Goal: Information Seeking & Learning: Learn about a topic

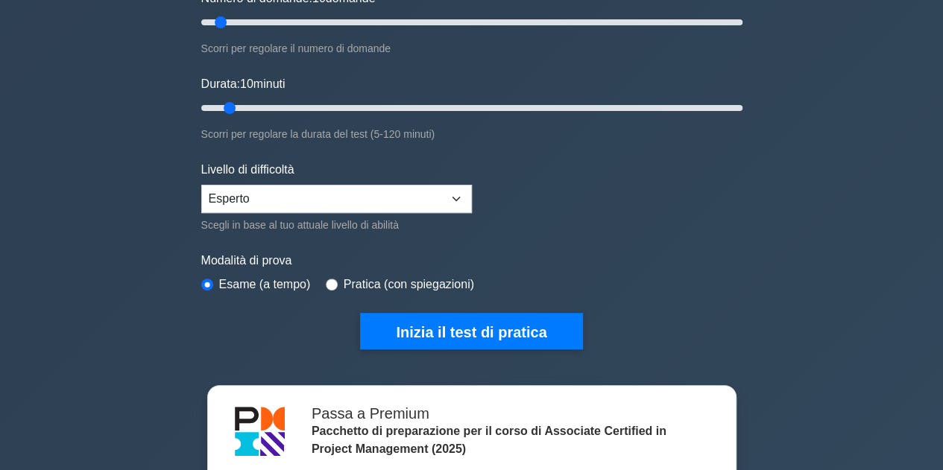
scroll to position [239, 0]
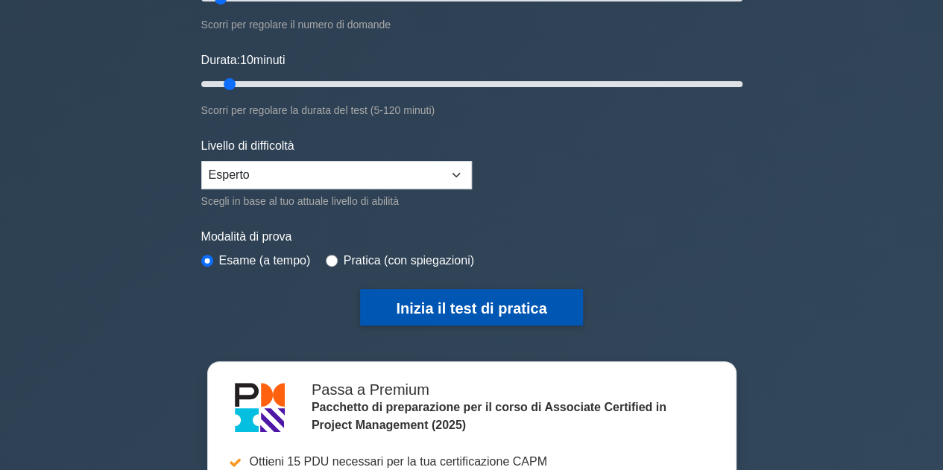
click at [435, 306] on font "Inizia il test di pratica" at bounding box center [471, 308] width 151 height 16
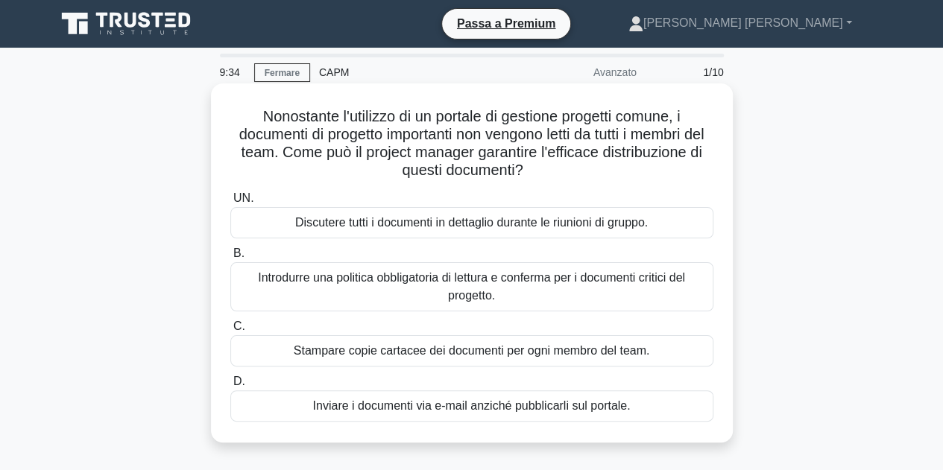
click at [613, 217] on font "Discutere tutti i documenti in dettaglio durante le riunioni di gruppo." at bounding box center [471, 222] width 353 height 13
click at [230, 203] on input "UN. Discutere tutti i documenti in dettaglio durante le riunioni di gruppo." at bounding box center [230, 199] width 0 height 10
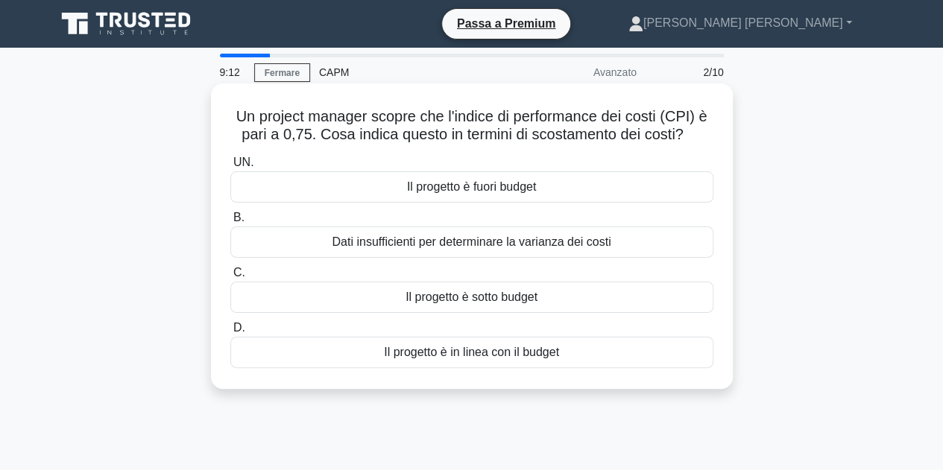
click at [531, 183] on font "Il progetto è fuori budget" at bounding box center [471, 186] width 129 height 13
click at [230, 168] on input "UN. Il progetto è fuori budget" at bounding box center [230, 163] width 0 height 10
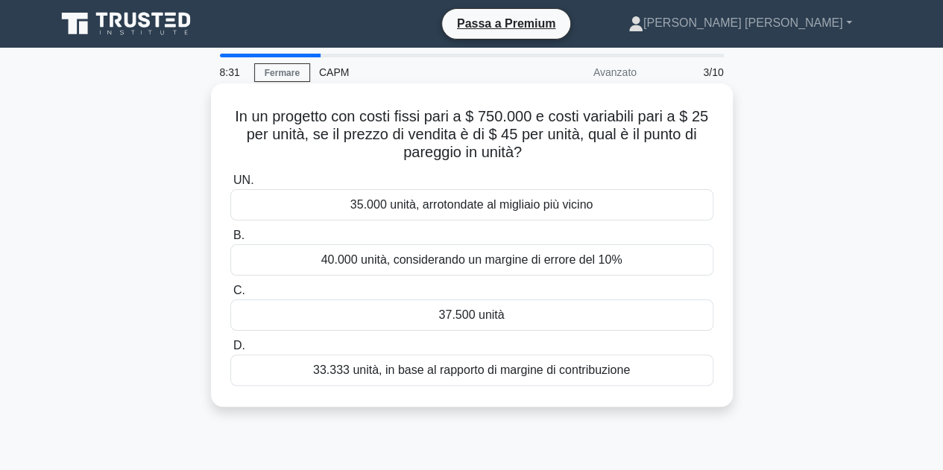
click at [512, 314] on div "37.500 unità" at bounding box center [471, 315] width 483 height 31
click at [230, 296] on input "C. 37.500 unità" at bounding box center [230, 291] width 0 height 10
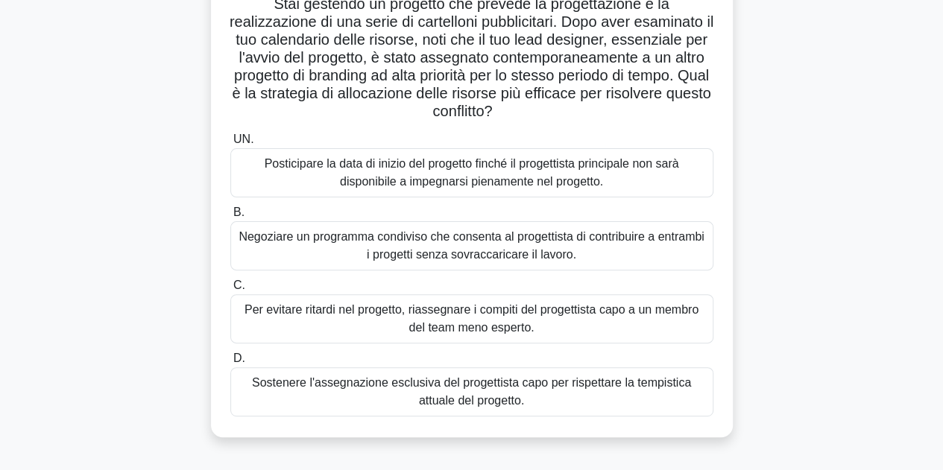
scroll to position [118, 0]
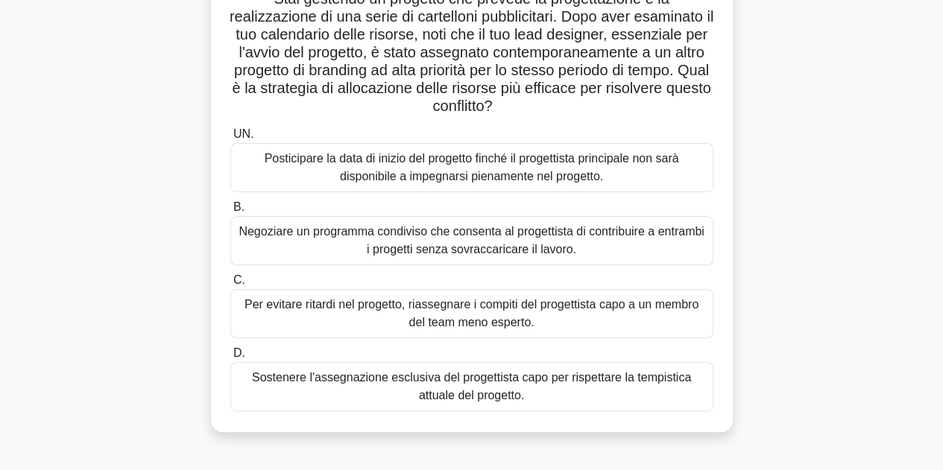
click at [624, 241] on font "Negoziare un programma condiviso che consenta al progettista di contribuire a e…" at bounding box center [472, 241] width 470 height 36
click at [230, 212] on input "B. Negoziare un programma condiviso che consenta al progettista di contribuire …" at bounding box center [230, 208] width 0 height 10
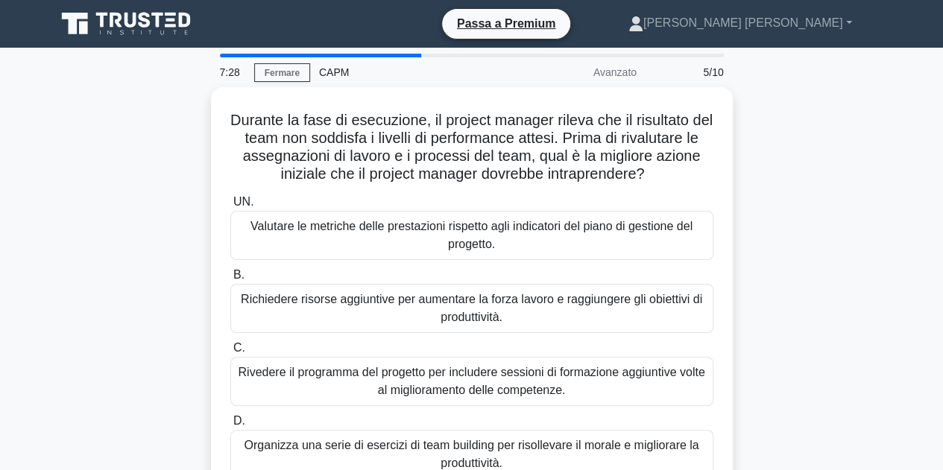
scroll to position [30, 0]
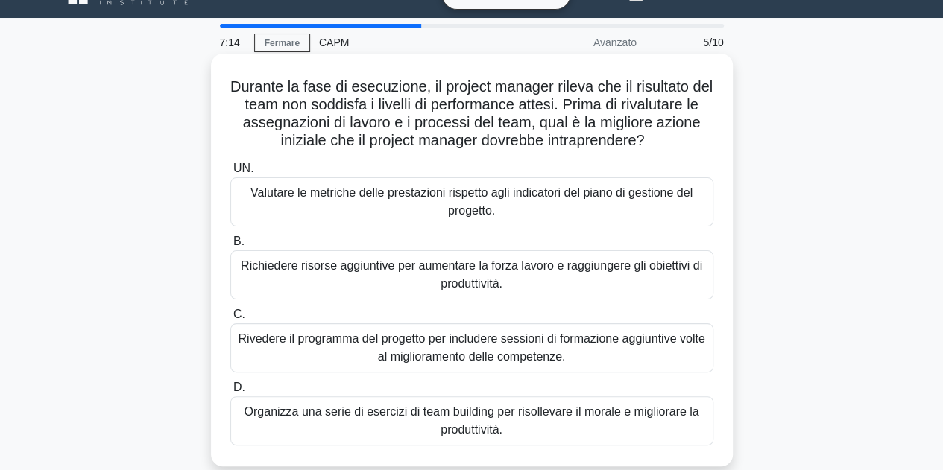
click at [685, 347] on font "Rivedere il programma del progetto per includere sessioni di formazione aggiunt…" at bounding box center [472, 348] width 470 height 36
click at [230, 320] on input "C. Rivedere il programma del progetto per includere sessioni di formazione aggi…" at bounding box center [230, 315] width 0 height 10
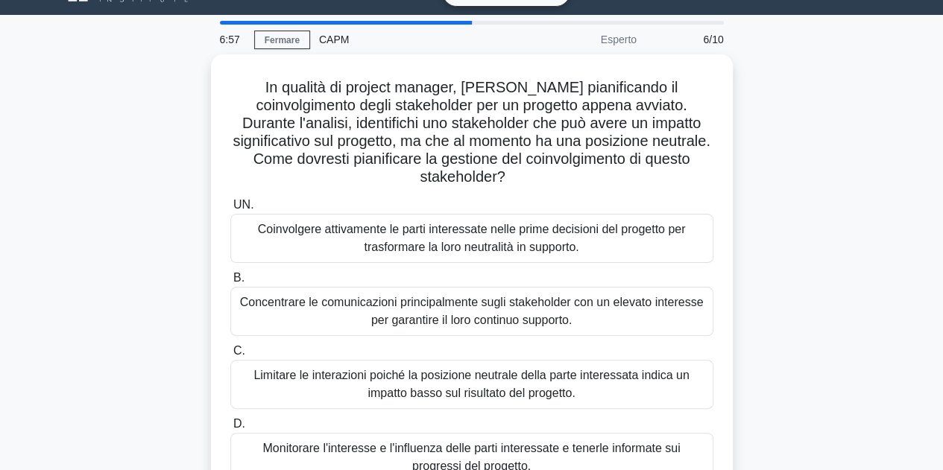
scroll to position [34, 0]
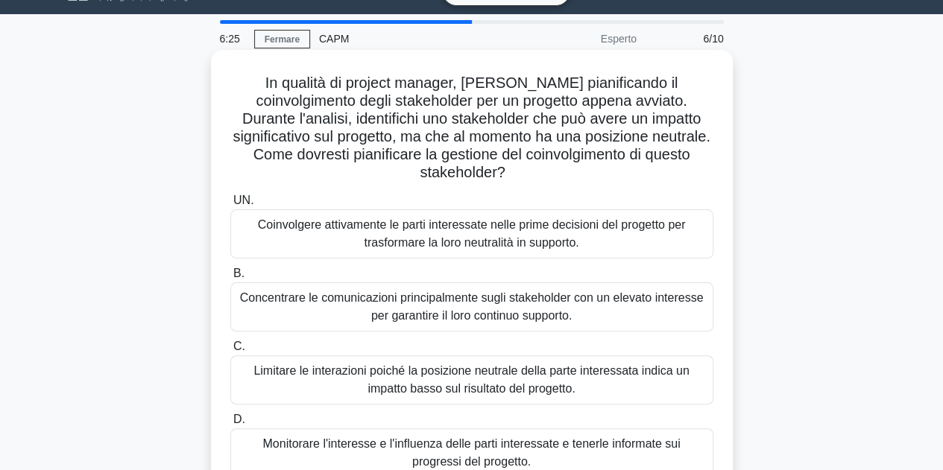
click at [631, 235] on font "Coinvolgere attivamente le parti interessate nelle prime decisioni del progetto…" at bounding box center [472, 234] width 470 height 36
click at [230, 206] on input "UN. Coinvolgere attivamente le parti interessate nelle prime decisioni del prog…" at bounding box center [230, 201] width 0 height 10
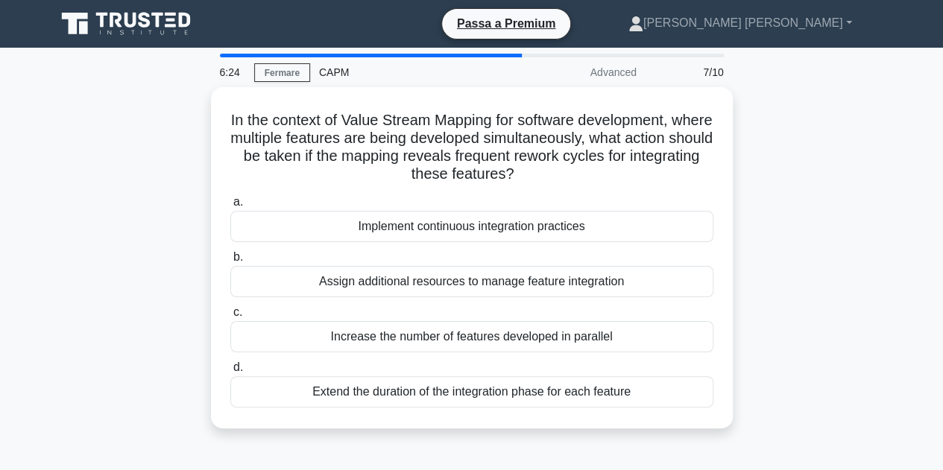
scroll to position [0, 0]
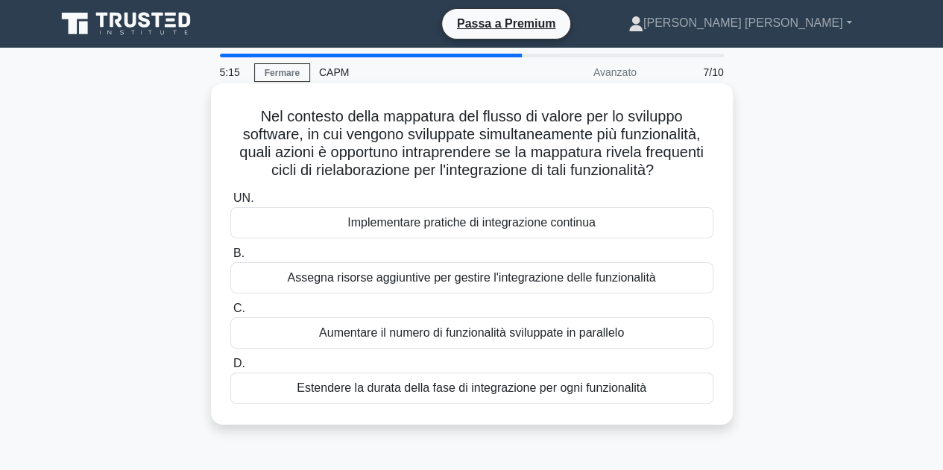
click at [626, 386] on font "Estendere la durata della fase di integrazione per ogni funzionalità" at bounding box center [472, 388] width 350 height 13
click at [230, 369] on input "D. Estendere la durata della fase di integrazione per ogni funzionalità" at bounding box center [230, 364] width 0 height 10
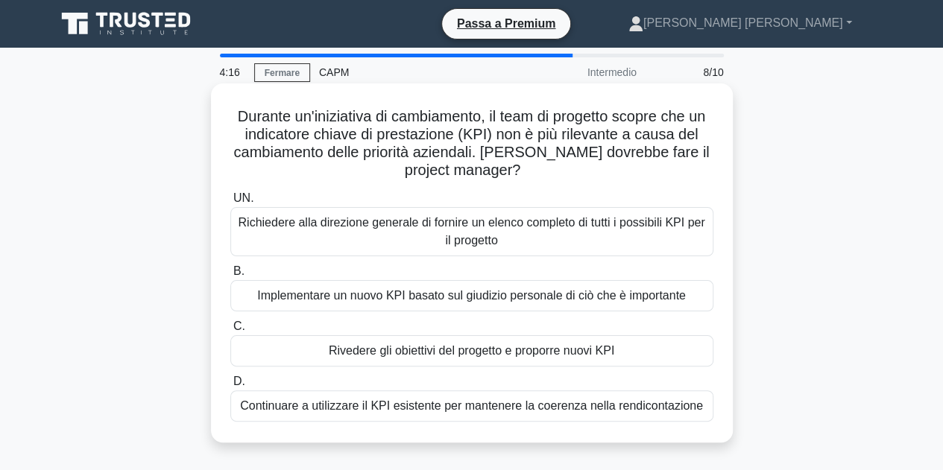
click at [619, 357] on div "Rivedere gli obiettivi del progetto e proporre nuovi KPI" at bounding box center [471, 350] width 483 height 31
click at [230, 332] on input "C. Rivedere gli obiettivi del progetto e proporre nuovi KPI" at bounding box center [230, 327] width 0 height 10
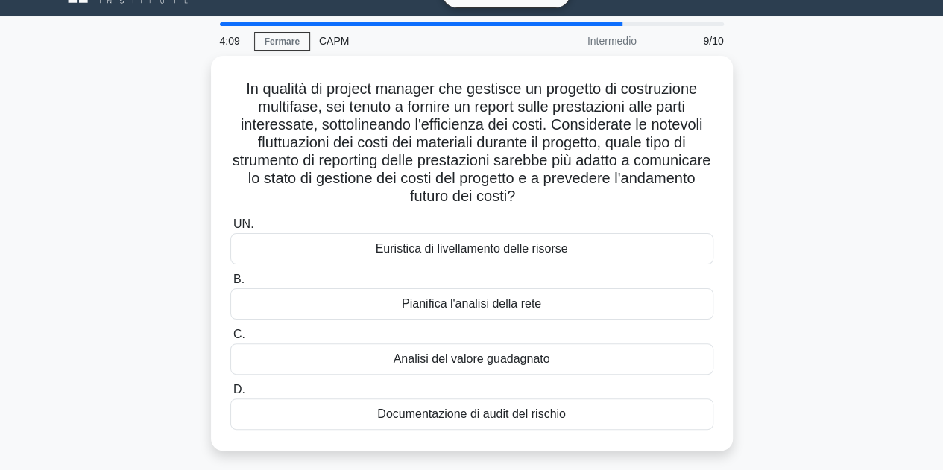
scroll to position [30, 0]
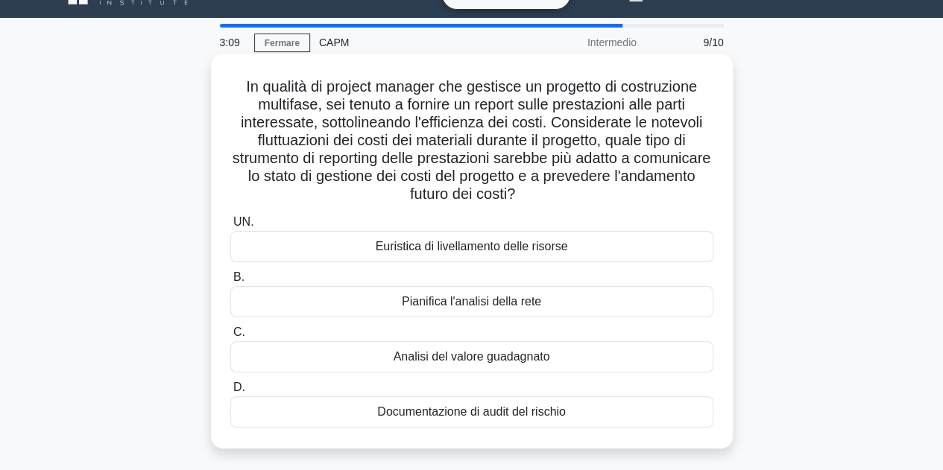
click at [543, 303] on div "Pianifica l'analisi della rete" at bounding box center [471, 301] width 483 height 31
click at [230, 282] on input "B. Pianifica l'analisi della rete" at bounding box center [230, 278] width 0 height 10
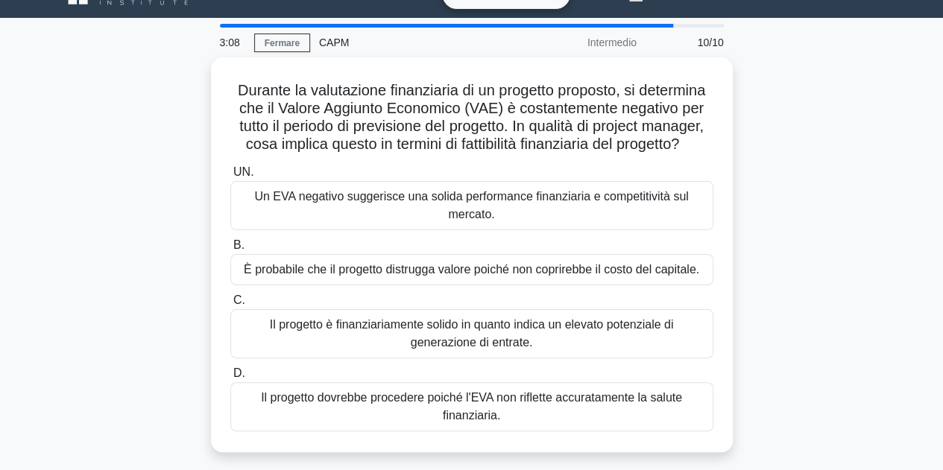
scroll to position [0, 0]
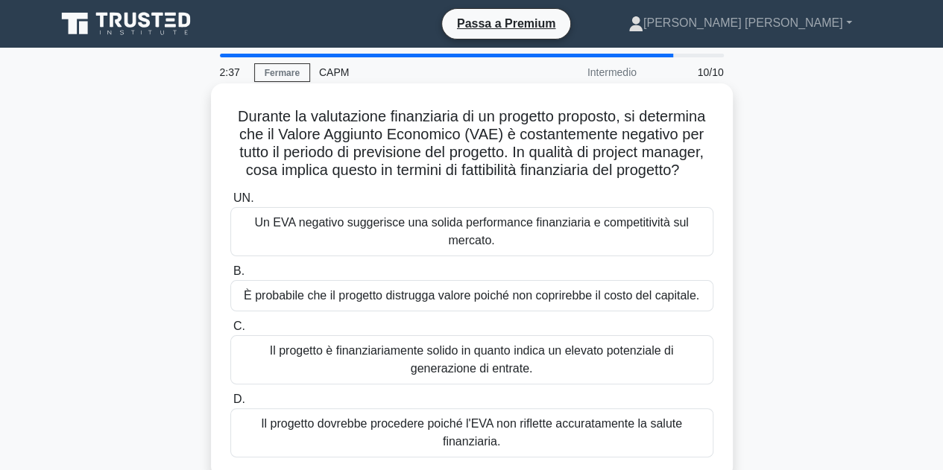
click at [649, 302] on font "È probabile che il progetto distrugga valore poiché non coprirebbe il costo del…" at bounding box center [471, 295] width 455 height 13
click at [230, 277] on input "B. È probabile che il progetto distrugga valore poiché non coprirebbe il costo …" at bounding box center [230, 272] width 0 height 10
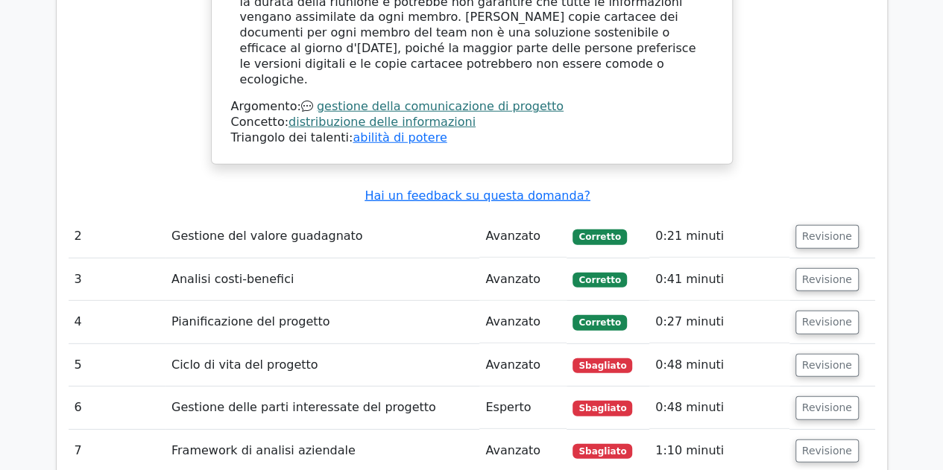
scroll to position [1989, 0]
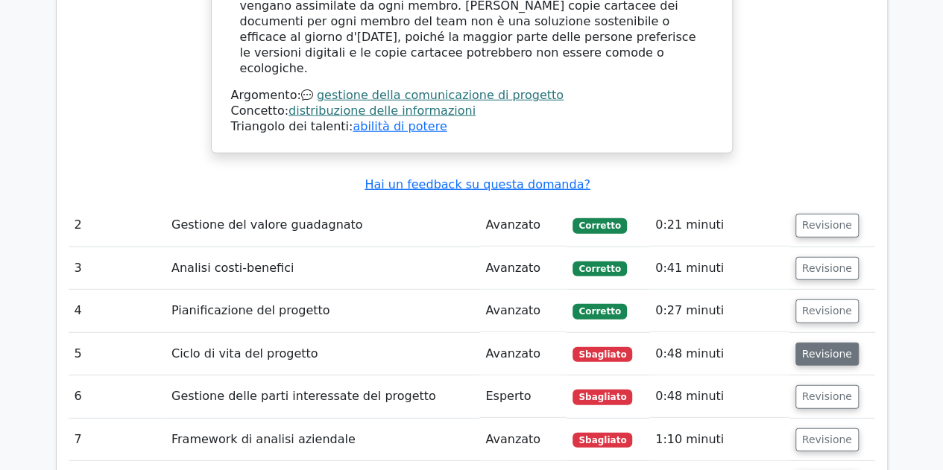
click at [830, 348] on font "Revisione" at bounding box center [827, 354] width 50 height 12
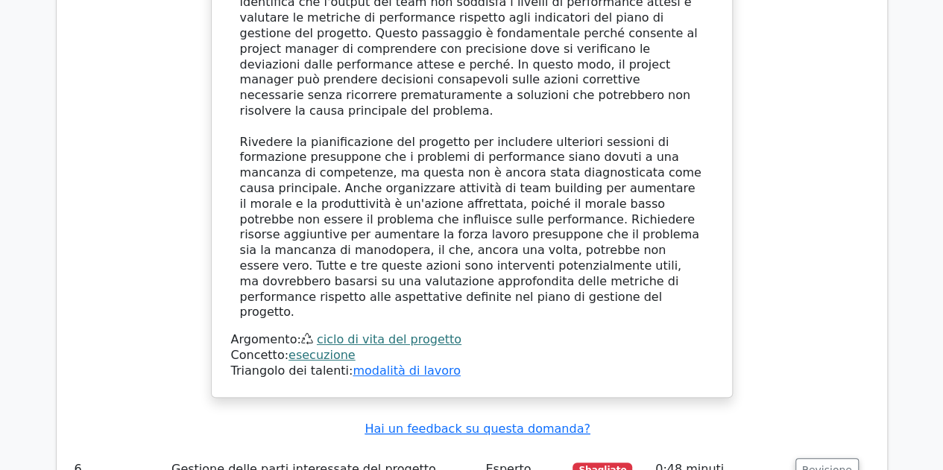
scroll to position [2837, 0]
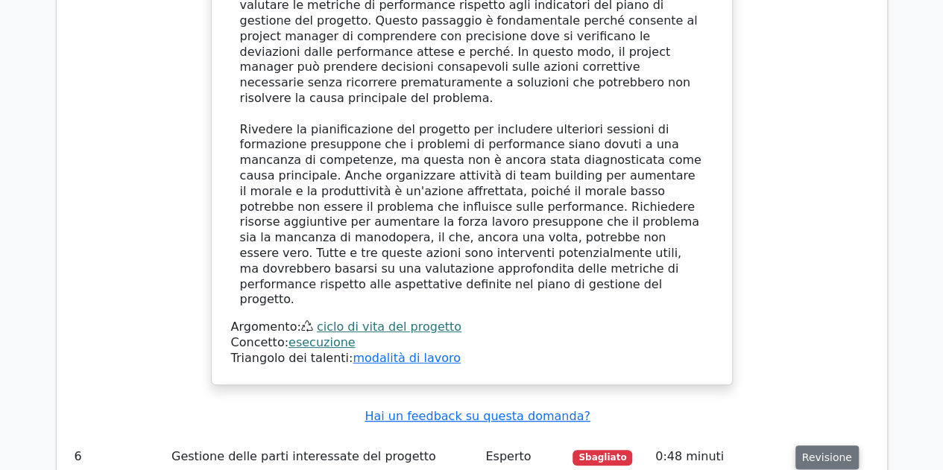
click at [836, 452] on font "Revisione" at bounding box center [827, 458] width 50 height 12
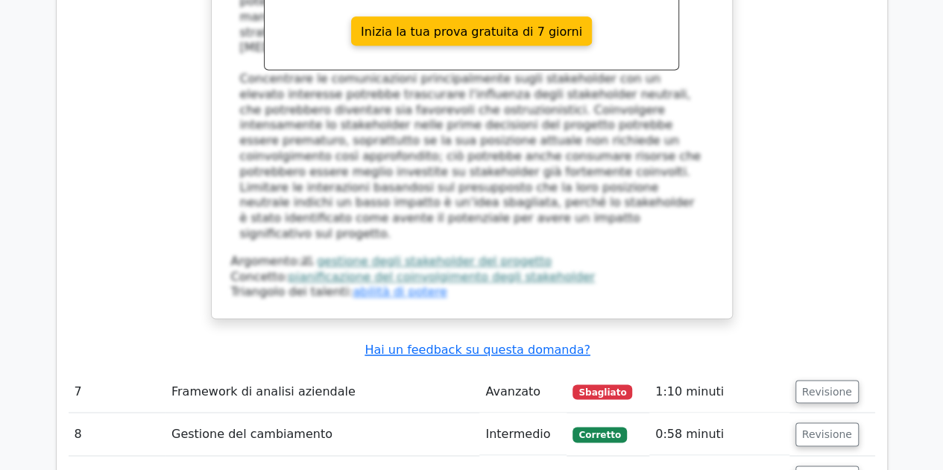
scroll to position [3893, 0]
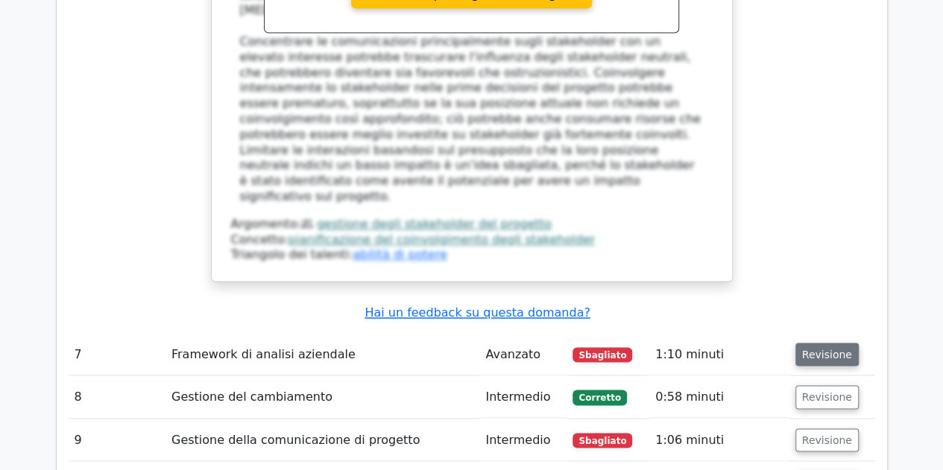
click at [822, 348] on font "Revisione" at bounding box center [827, 354] width 50 height 12
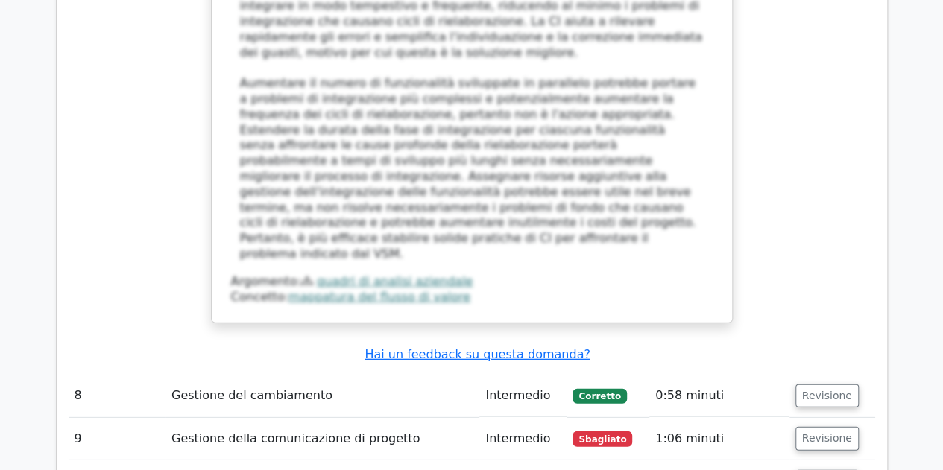
scroll to position [4847, 0]
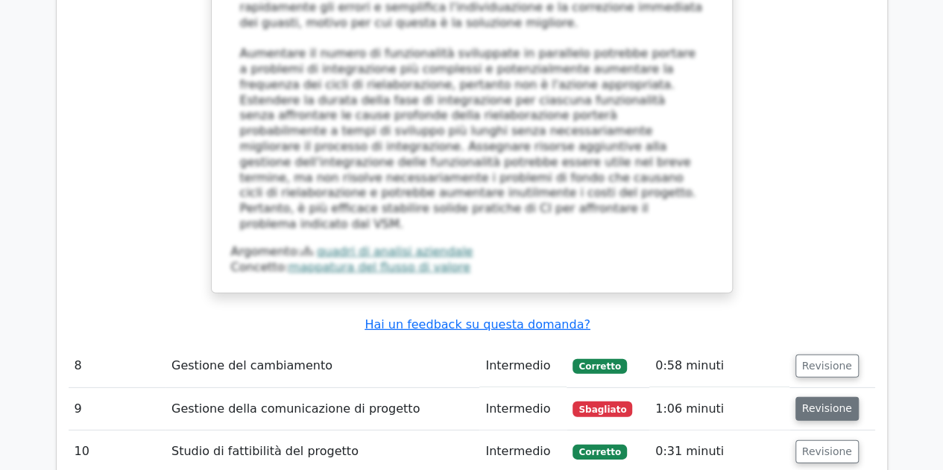
click at [815, 403] on font "Revisione" at bounding box center [827, 409] width 50 height 12
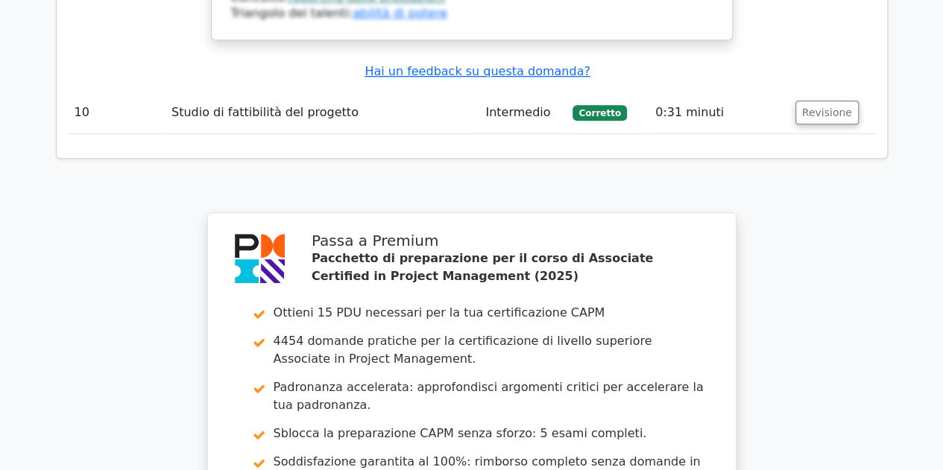
scroll to position [6128, 0]
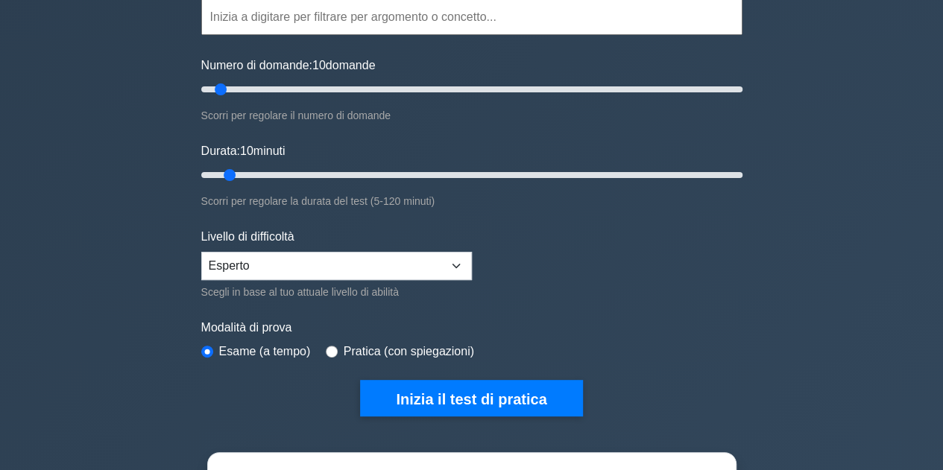
scroll to position [149, 0]
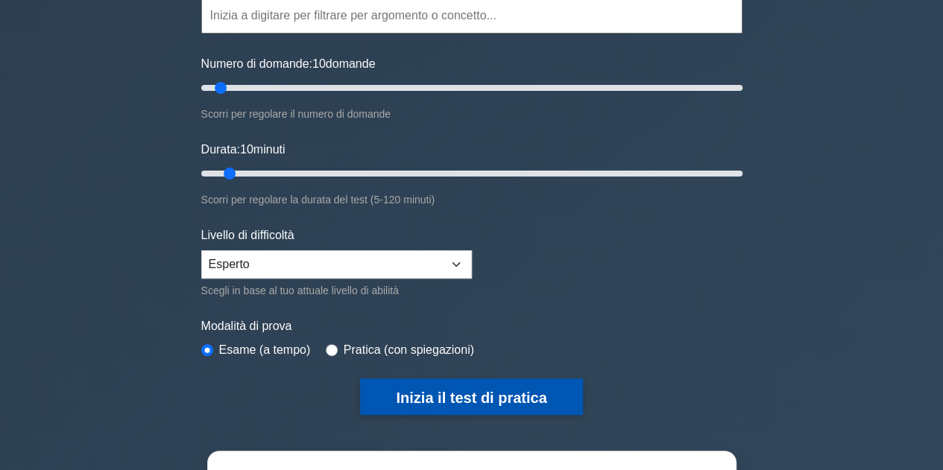
click at [434, 400] on font "Inizia il test di pratica" at bounding box center [471, 398] width 151 height 16
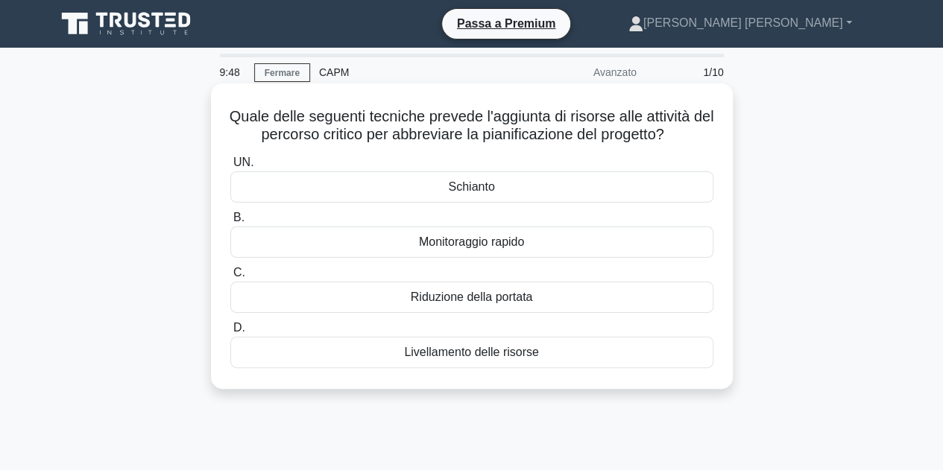
click at [508, 356] on font "Livellamento delle risorse" at bounding box center [471, 352] width 135 height 13
click at [230, 333] on input "D. Livellamento delle risorse" at bounding box center [230, 328] width 0 height 10
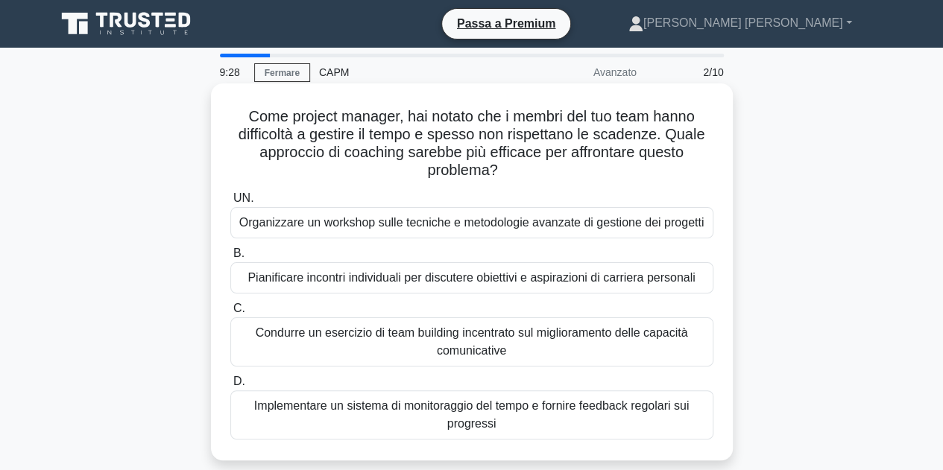
click at [566, 410] on font "Implementare un sistema di monitoraggio del tempo e fornire feedback regolari s…" at bounding box center [471, 415] width 435 height 31
click at [230, 387] on input "D. Implementare un sistema di monitoraggio del tempo e fornire feedback regolar…" at bounding box center [230, 382] width 0 height 10
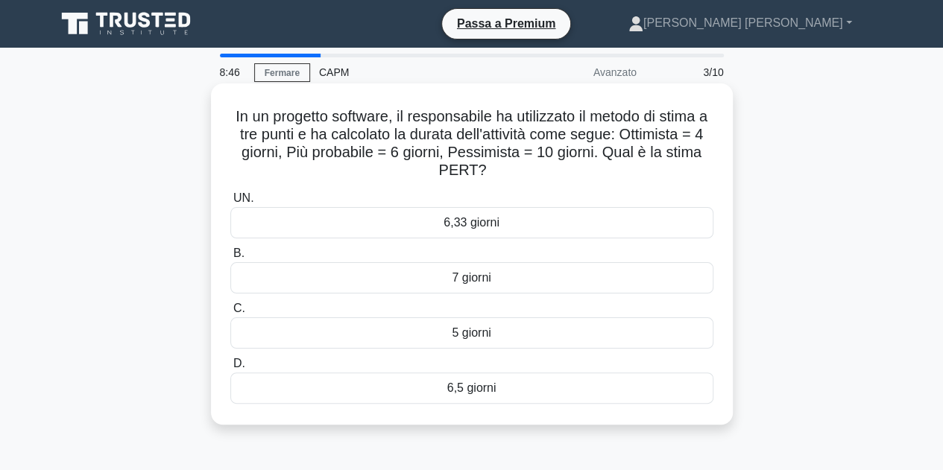
click at [491, 387] on font "6,5 giorni" at bounding box center [471, 388] width 49 height 13
click at [230, 369] on input "D. 6,5 giorni" at bounding box center [230, 364] width 0 height 10
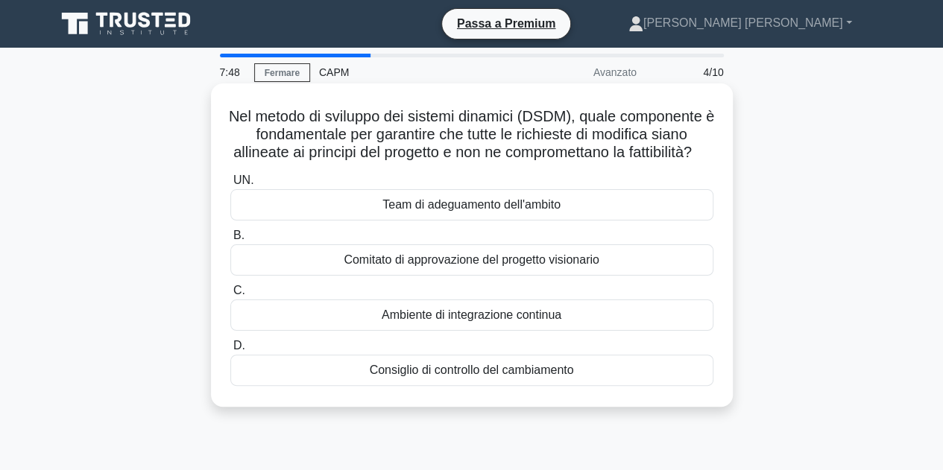
click at [465, 376] on font "Consiglio di controllo del cambiamento" at bounding box center [472, 370] width 204 height 13
click at [230, 351] on input "D. Consiglio di controllo del cambiamento" at bounding box center [230, 346] width 0 height 10
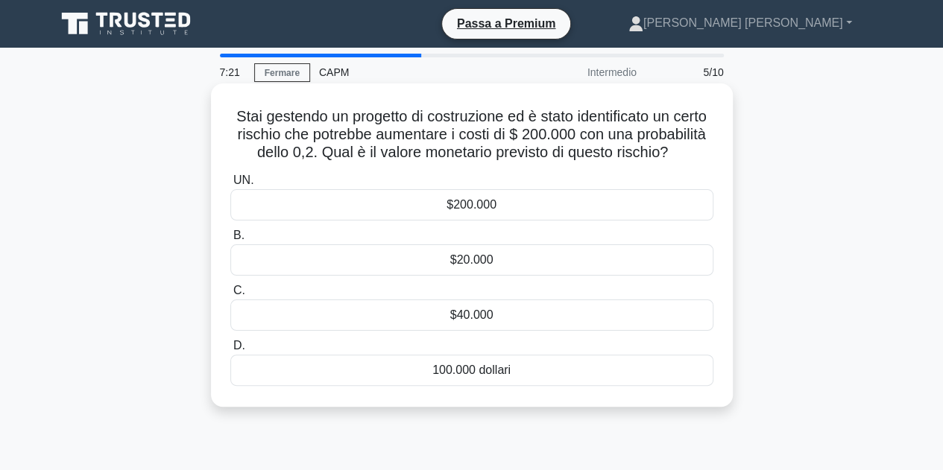
click at [493, 330] on div "$40.000" at bounding box center [471, 315] width 483 height 31
click at [230, 296] on input "C. $40.000" at bounding box center [230, 291] width 0 height 10
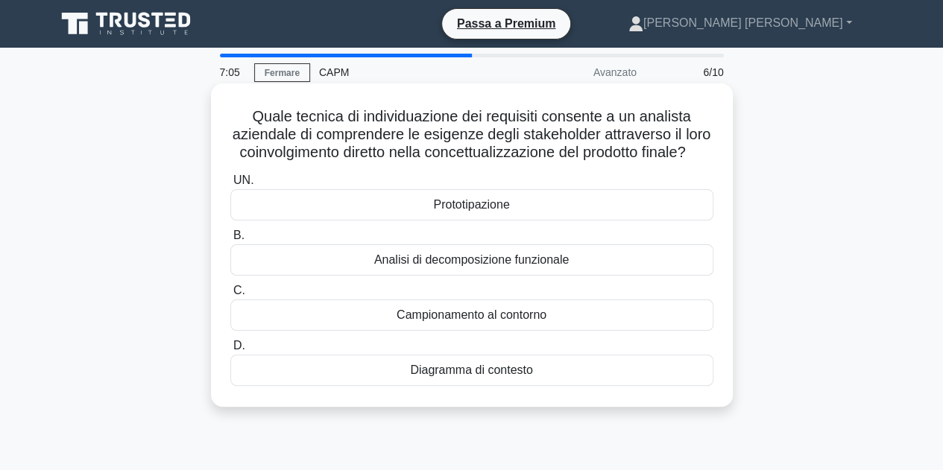
click at [498, 221] on div "Prototipazione" at bounding box center [471, 204] width 483 height 31
click at [230, 186] on input "UN. Prototipazione" at bounding box center [230, 181] width 0 height 10
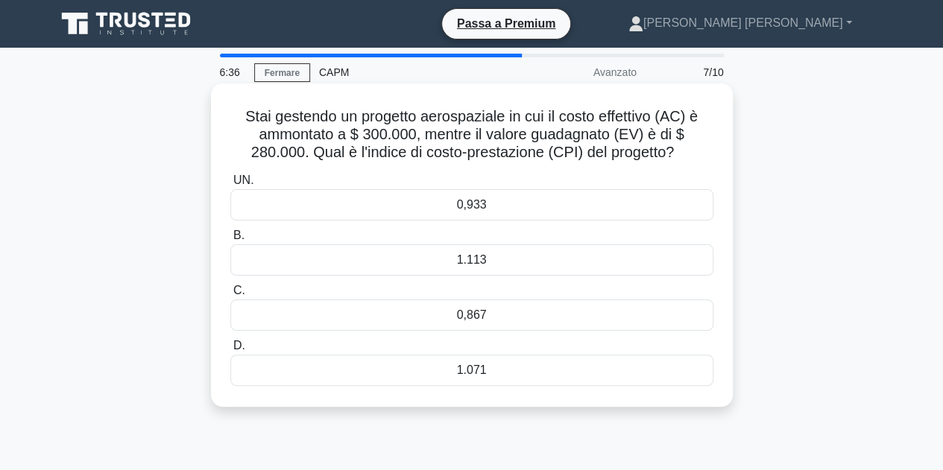
click at [480, 215] on div "0,933" at bounding box center [471, 204] width 483 height 31
click at [230, 186] on input "UN. 0,933" at bounding box center [230, 181] width 0 height 10
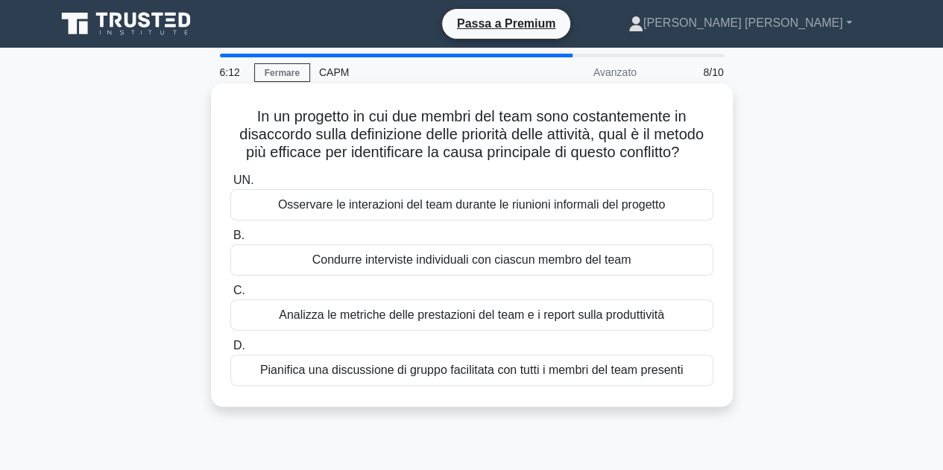
click at [519, 262] on font "Condurre interviste individuali con ciascun membro del team" at bounding box center [471, 259] width 319 height 13
click at [230, 241] on input "B. Condurre interviste individuali con ciascun membro del team" at bounding box center [230, 236] width 0 height 10
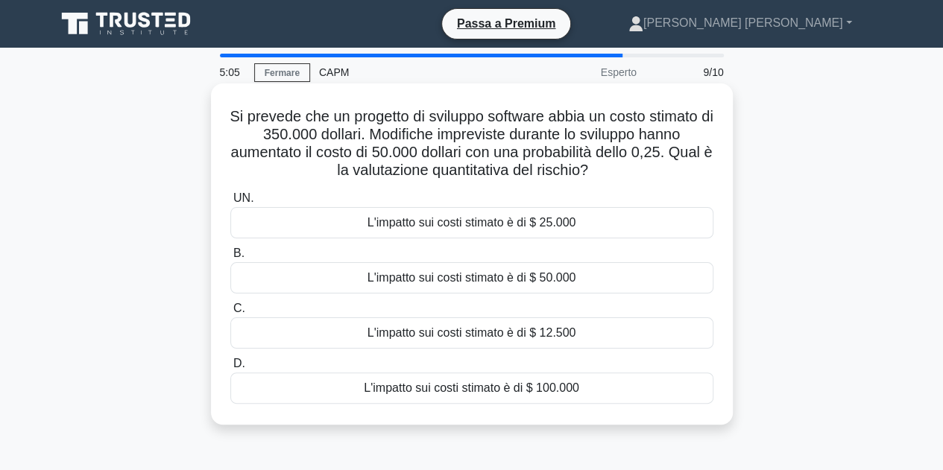
click at [570, 338] on font "L'impatto sui costi stimato è di $ 12.500" at bounding box center [471, 332] width 209 height 13
click at [230, 314] on input "C. L'impatto sui costi stimato è di $ 12.500" at bounding box center [230, 309] width 0 height 10
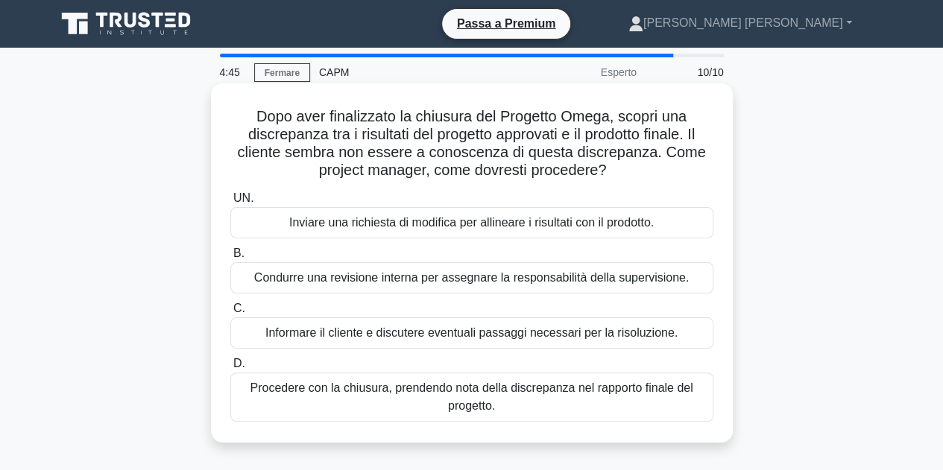
click at [632, 335] on font "Informare il cliente e discutere eventuali passaggi necessari per la risoluzion…" at bounding box center [471, 332] width 412 height 13
click at [230, 314] on input "C. Informare il cliente e discutere eventuali passaggi necessari per la risoluz…" at bounding box center [230, 309] width 0 height 10
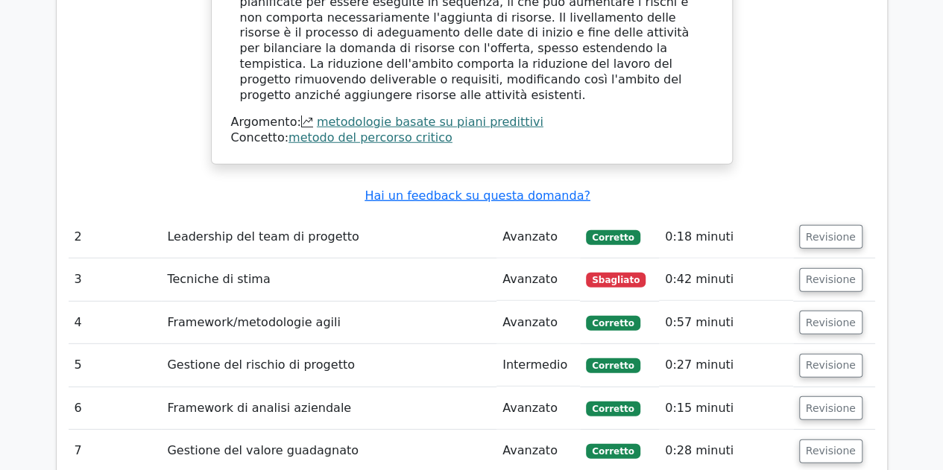
scroll to position [1998, 0]
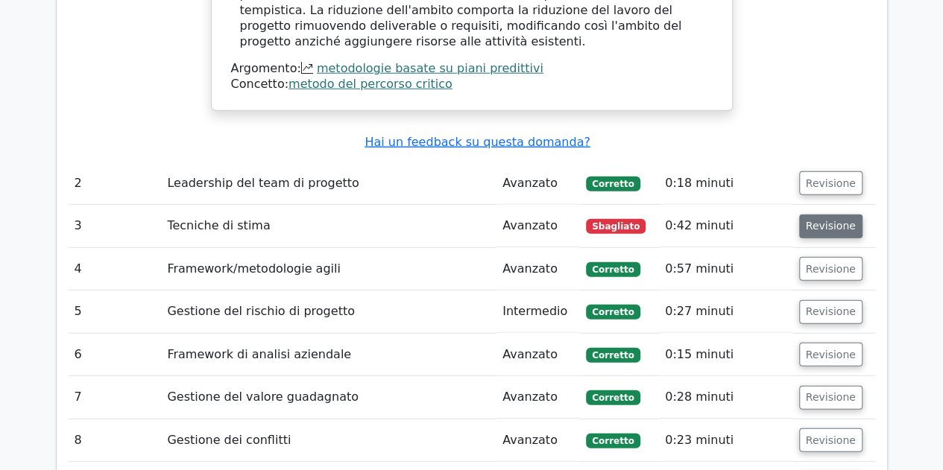
click at [827, 221] on font "Revisione" at bounding box center [831, 227] width 50 height 12
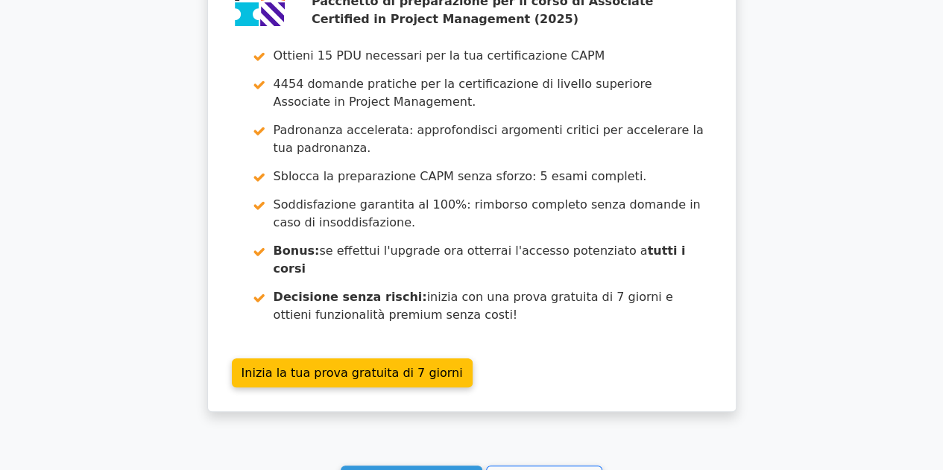
scroll to position [3328, 0]
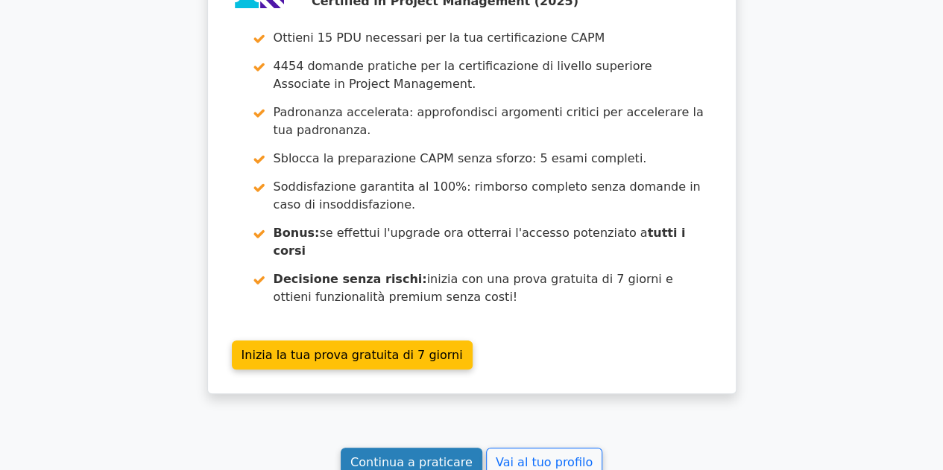
click at [406, 455] on font "Continua a praticare" at bounding box center [411, 462] width 122 height 14
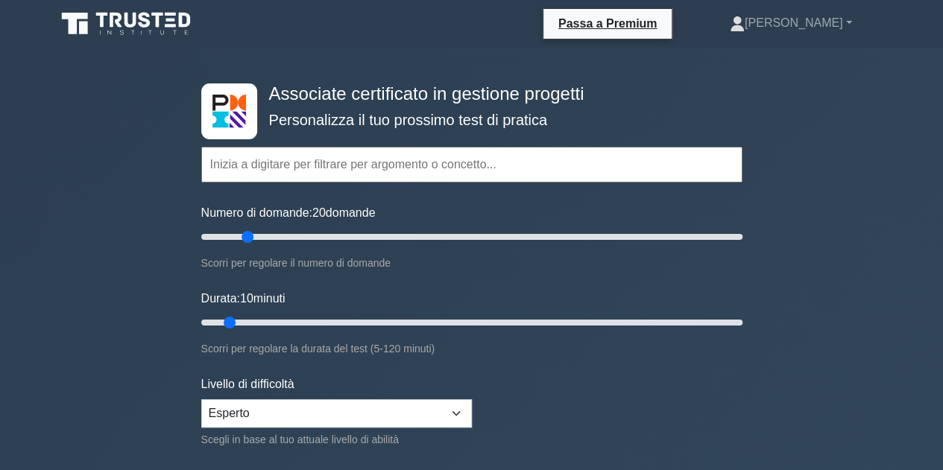
drag, startPoint x: 220, startPoint y: 238, endPoint x: 242, endPoint y: 239, distance: 22.4
type input "20"
click at [242, 239] on input "Numero di domande: 20 domande" at bounding box center [471, 237] width 541 height 18
drag, startPoint x: 230, startPoint y: 320, endPoint x: 243, endPoint y: 321, distance: 13.4
type input "15"
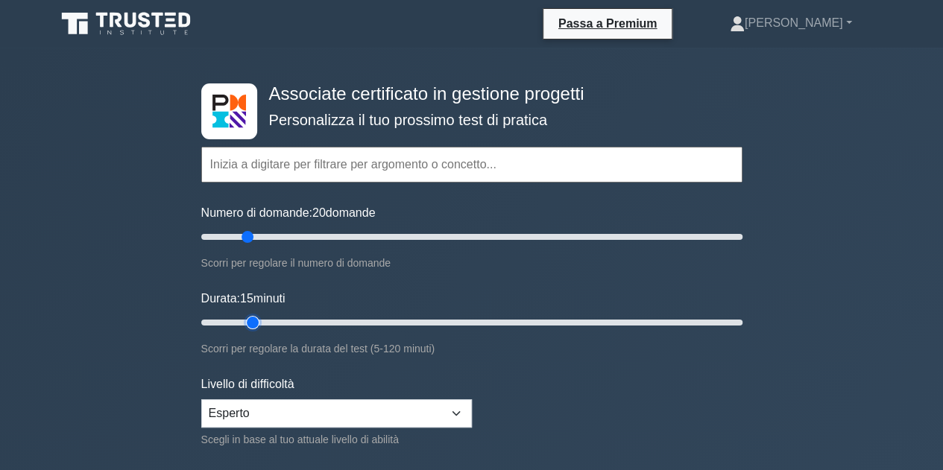
click at [243, 321] on input "Durata: 15 minuti" at bounding box center [471, 323] width 541 height 18
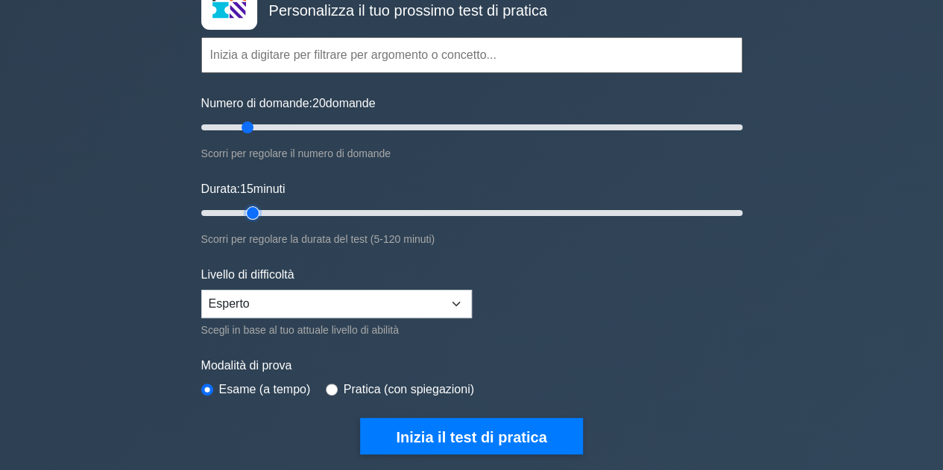
scroll to position [119, 0]
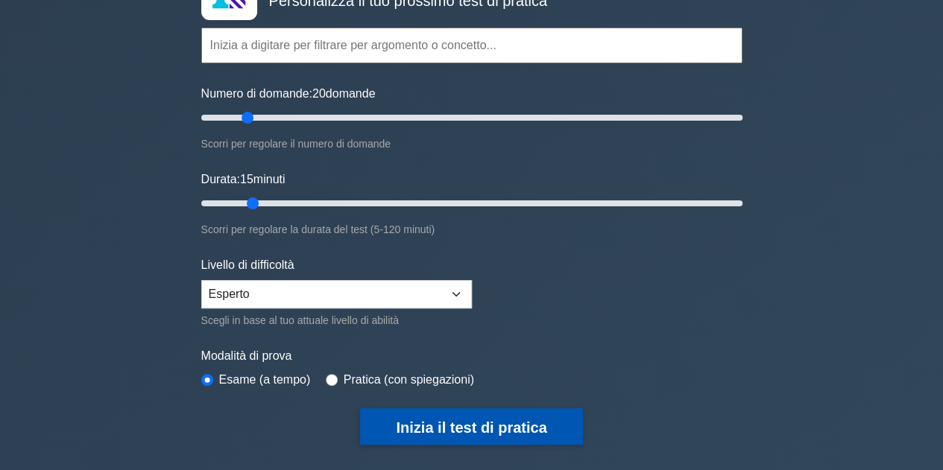
click at [437, 430] on font "Inizia il test di pratica" at bounding box center [471, 428] width 151 height 16
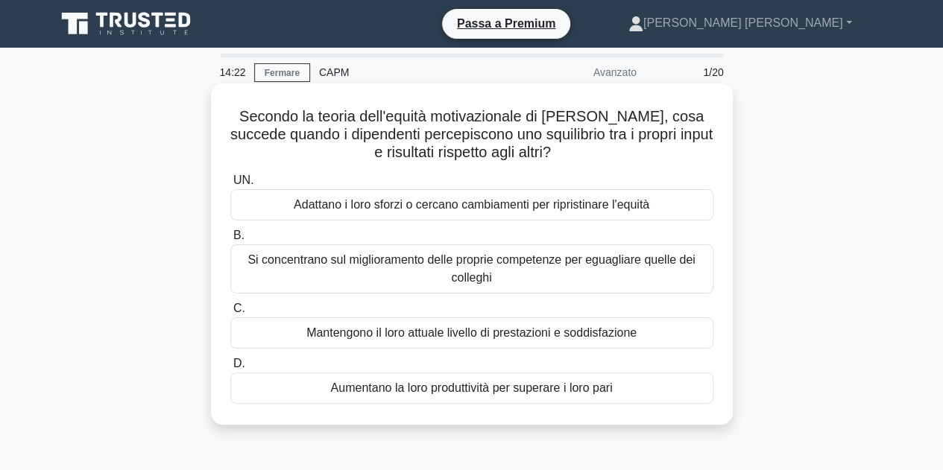
click at [607, 208] on font "Adattano i loro sforzi o cercano cambiamenti per ripristinare l'equità" at bounding box center [472, 204] width 356 height 13
click at [230, 186] on input "UN. Adattano i loro sforzi o cercano cambiamenti per ripristinare l'equità" at bounding box center [230, 181] width 0 height 10
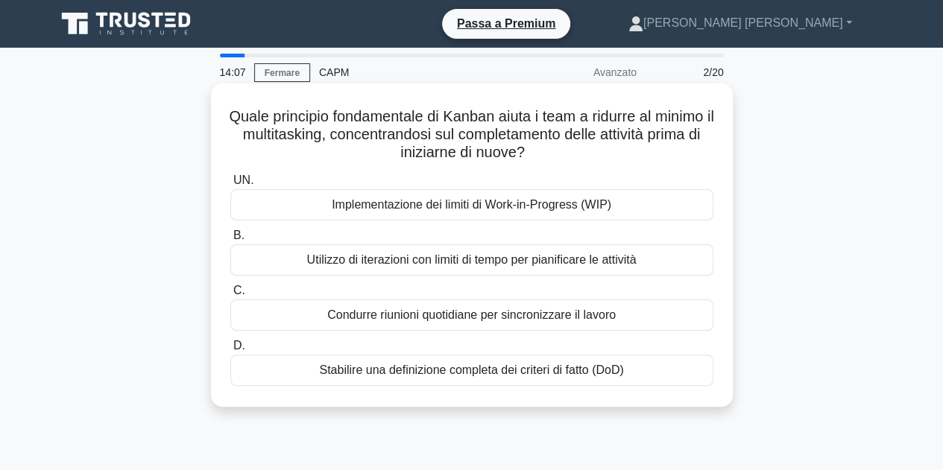
click at [634, 214] on div "Implementazione dei limiti di Work-in-Progress (WIP)" at bounding box center [471, 204] width 483 height 31
click at [230, 186] on input "UN. Implementazione dei limiti di Work-in-Progress (WIP)" at bounding box center [230, 181] width 0 height 10
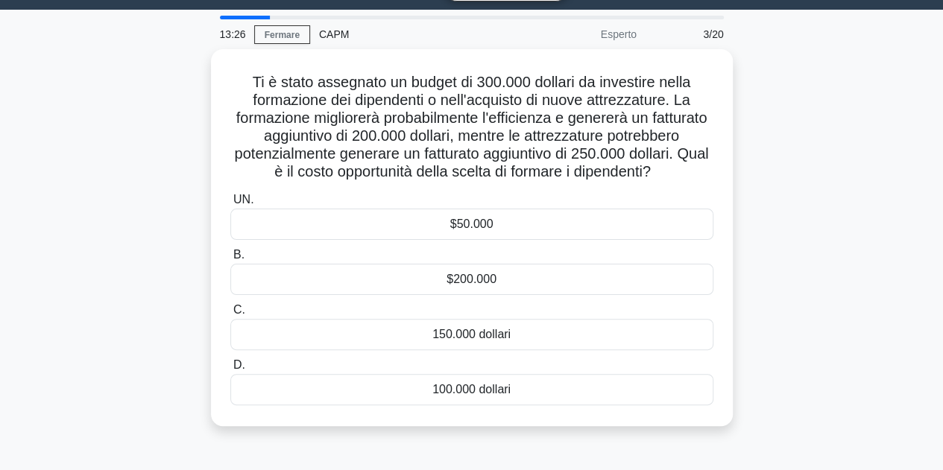
scroll to position [45, 0]
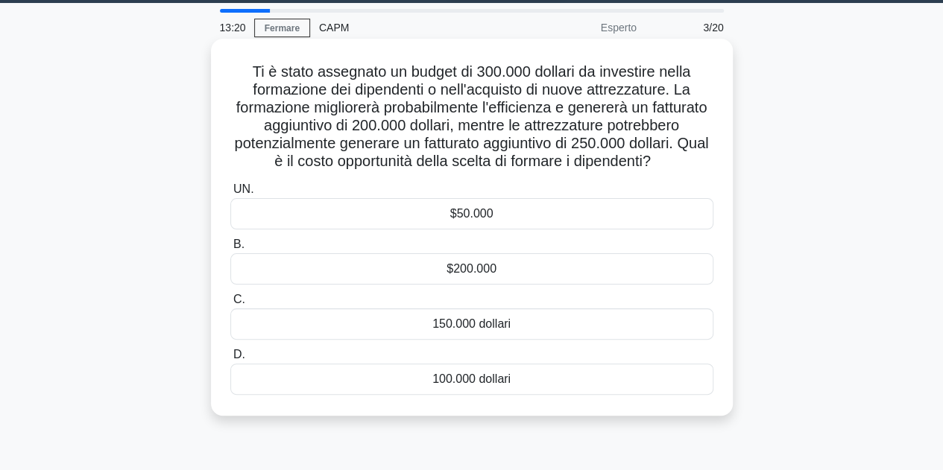
click at [492, 230] on div "$50.000" at bounding box center [471, 213] width 483 height 31
click at [230, 195] on input "UN. $50.000" at bounding box center [230, 190] width 0 height 10
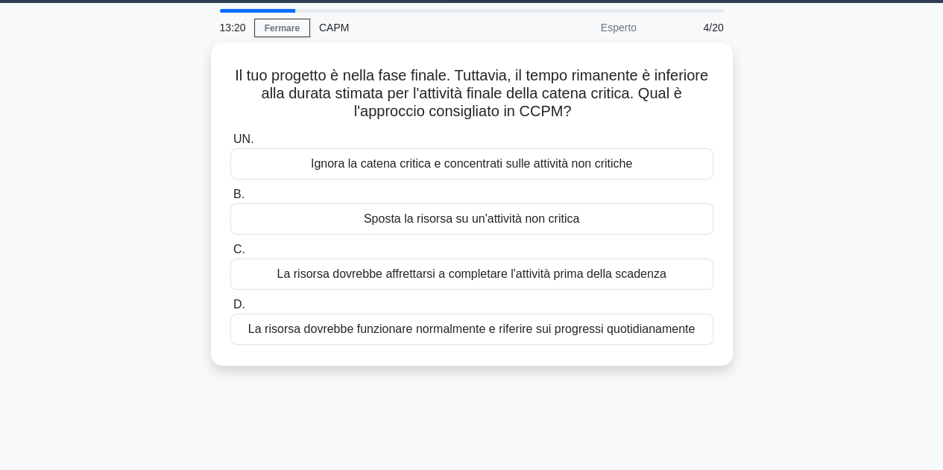
scroll to position [0, 0]
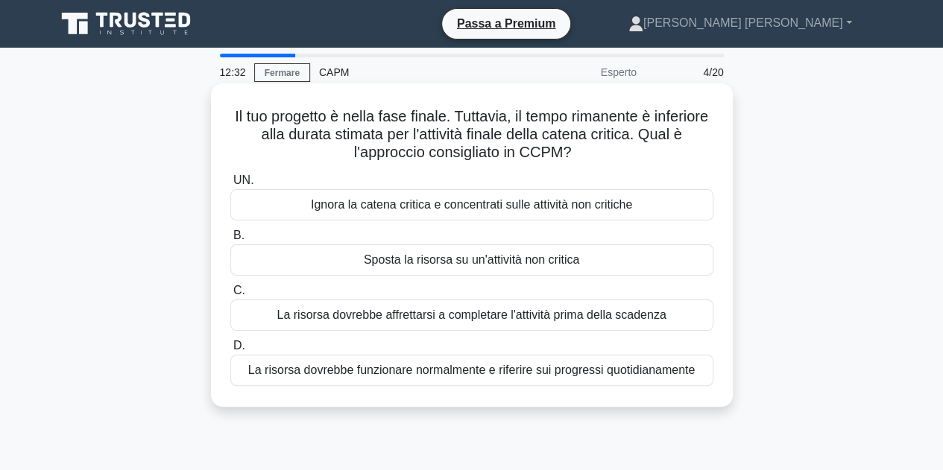
click at [558, 312] on font "La risorsa dovrebbe affrettarsi a completare l'attività prima della scadenza" at bounding box center [471, 315] width 389 height 13
click at [230, 296] on input "C. La risorsa dovrebbe affrettarsi a completare l'attività prima della scadenza" at bounding box center [230, 291] width 0 height 10
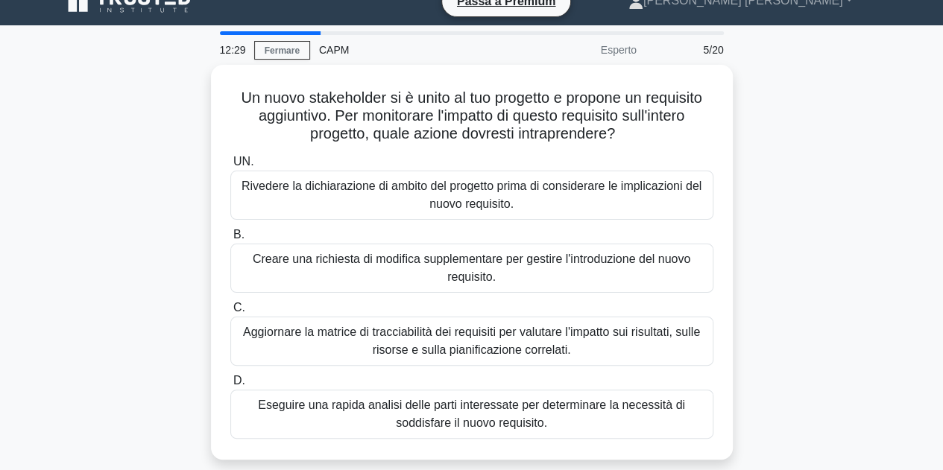
scroll to position [24, 0]
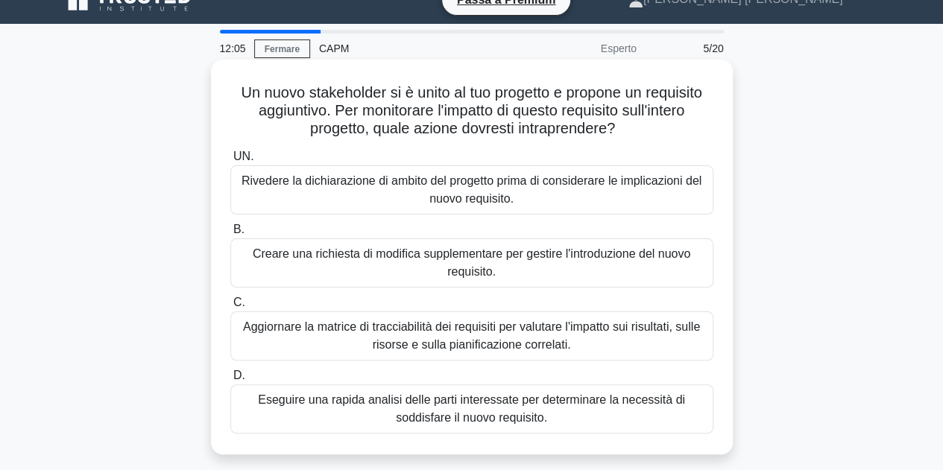
click at [590, 265] on font "Creare una richiesta di modifica supplementare per gestire l'introduzione del n…" at bounding box center [472, 263] width 470 height 36
click at [230, 235] on input "B. Creare una richiesta di modifica supplementare per gestire l'introduzione de…" at bounding box center [230, 230] width 0 height 10
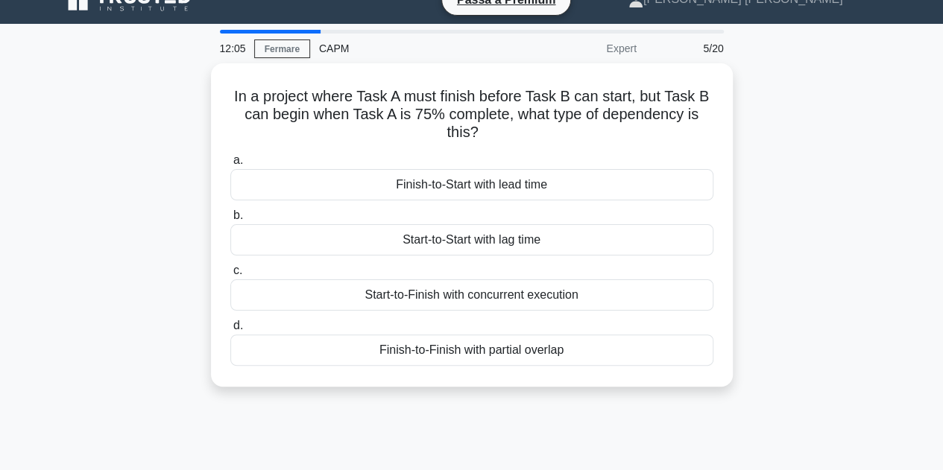
scroll to position [0, 0]
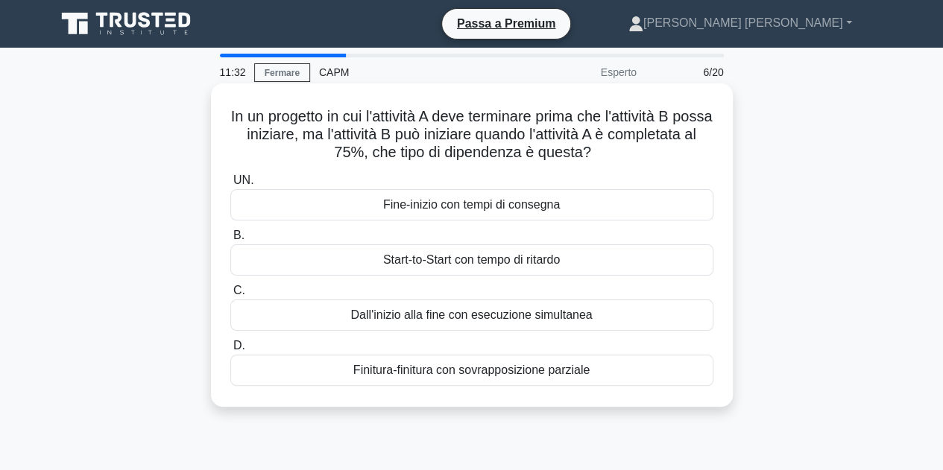
click at [579, 207] on div "Fine-inizio con tempi di consegna" at bounding box center [471, 204] width 483 height 31
click at [230, 186] on input "UN. Fine-inizio con tempi di consegna" at bounding box center [230, 181] width 0 height 10
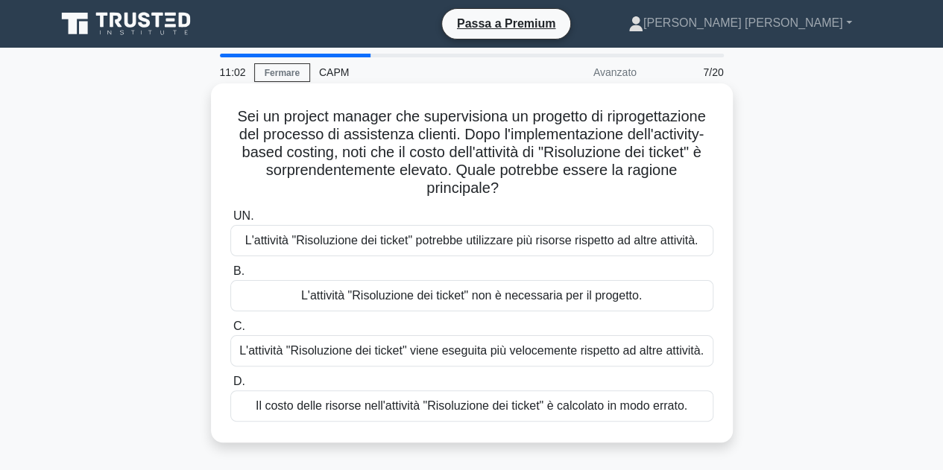
click at [608, 244] on font "L'attività "Risoluzione dei ticket" potrebbe utilizzare più risorse rispetto ad…" at bounding box center [471, 240] width 453 height 13
click at [230, 221] on input "UN. L'attività "Risoluzione dei ticket" potrebbe utilizzare più risorse rispett…" at bounding box center [230, 217] width 0 height 10
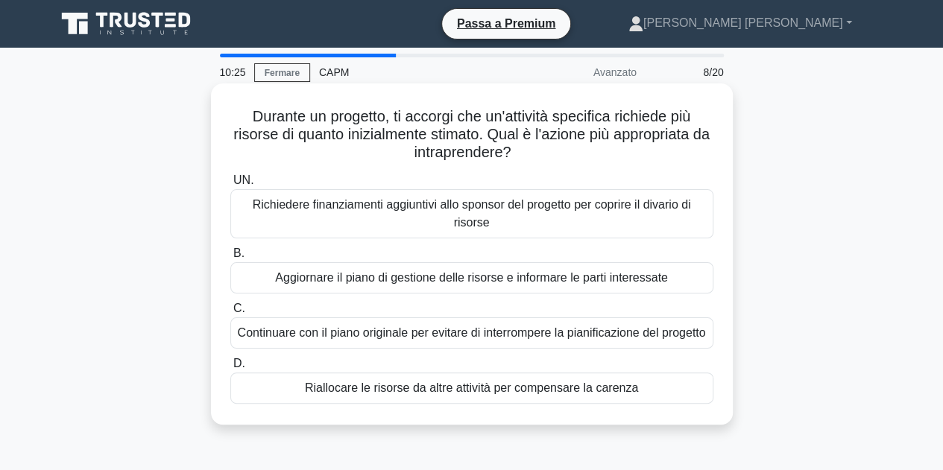
click at [593, 219] on font "Richiedere finanziamenti aggiuntivi allo sponsor del progetto per coprire il di…" at bounding box center [472, 214] width 470 height 36
click at [230, 186] on input "UN. Richiedere finanziamenti aggiuntivi allo sponsor del progetto per coprire i…" at bounding box center [230, 181] width 0 height 10
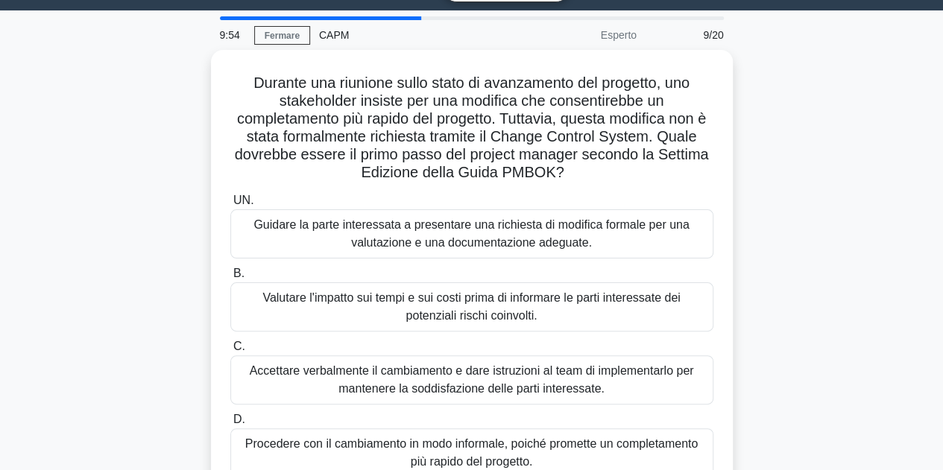
scroll to position [55, 0]
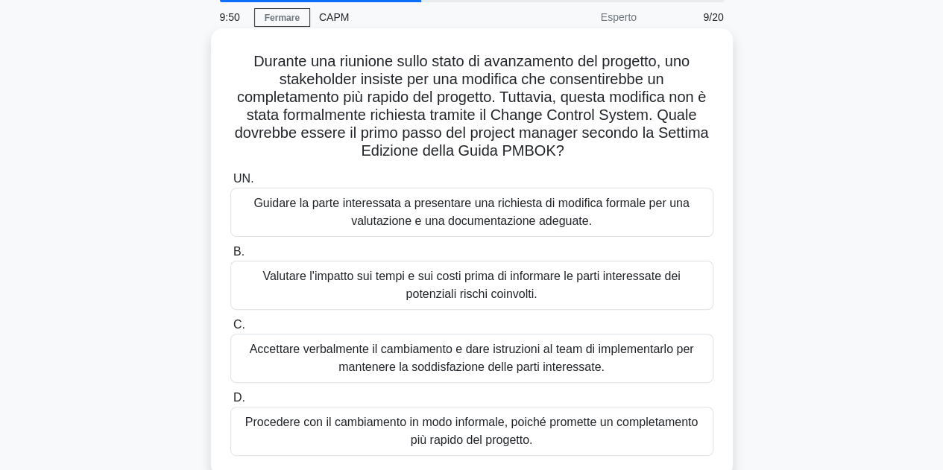
click at [624, 214] on font "Guidare la parte interessata a presentare una richiesta di modifica formale per…" at bounding box center [472, 213] width 470 height 36
click at [230, 184] on input "UN. Guidare la parte interessata a presentare una richiesta di modifica formale…" at bounding box center [230, 179] width 0 height 10
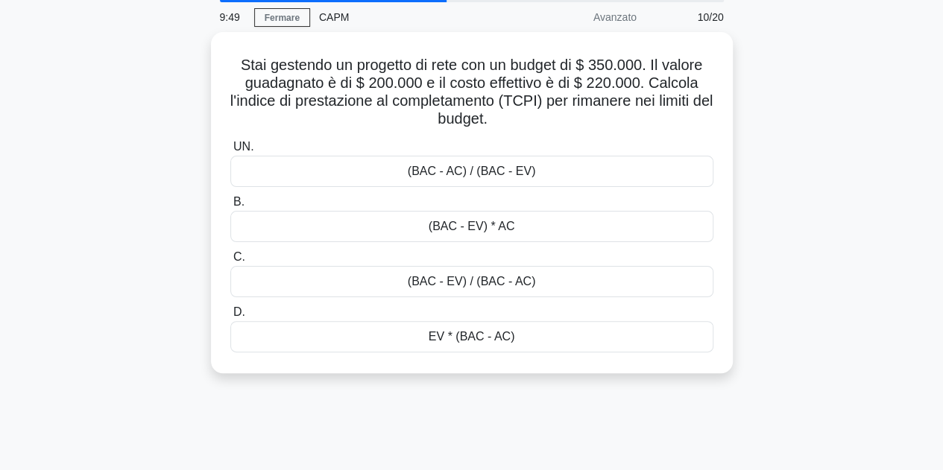
scroll to position [0, 0]
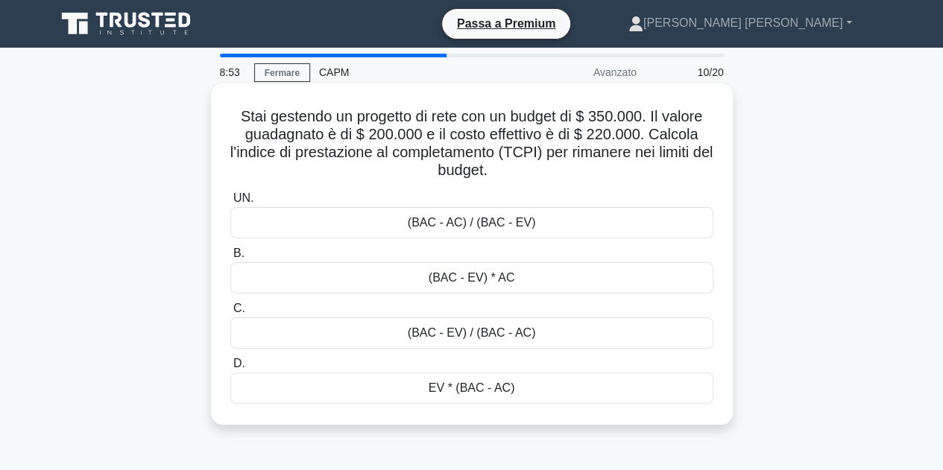
click at [537, 333] on div "(BAC - EV) / (BAC - AC)" at bounding box center [471, 333] width 483 height 31
click at [230, 314] on input "C. (BAC - EV) / (BAC - AC)" at bounding box center [230, 309] width 0 height 10
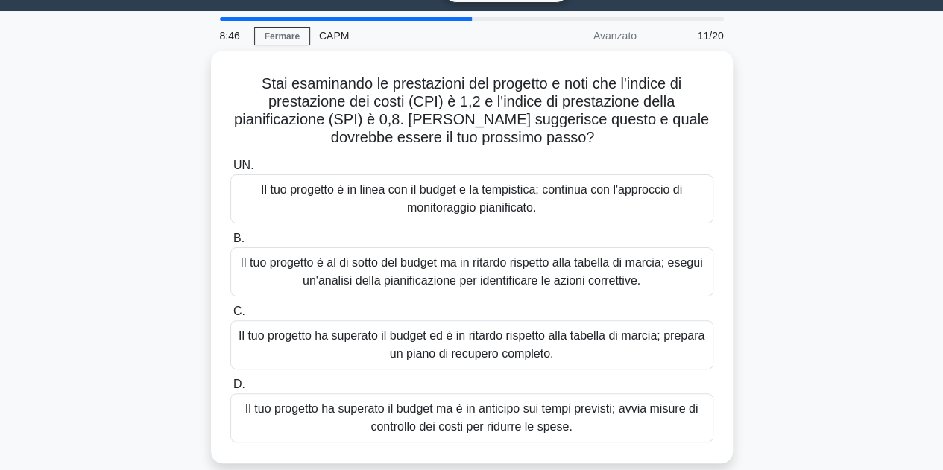
scroll to position [37, 0]
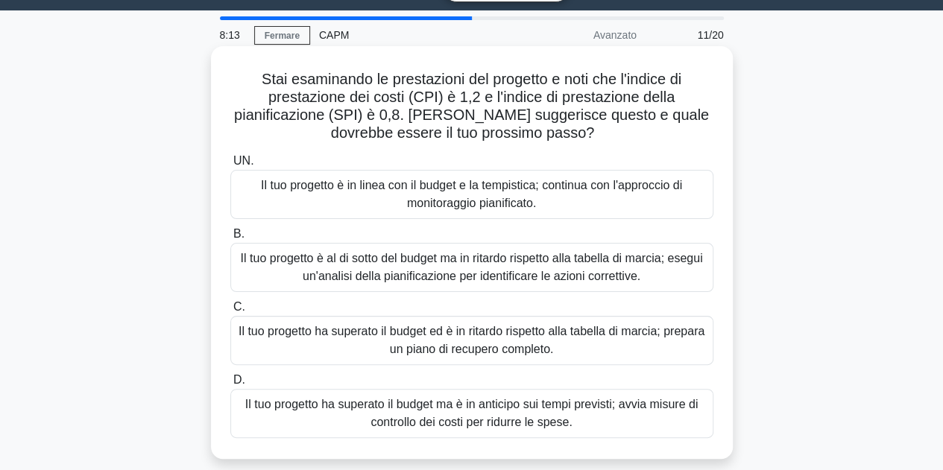
click at [639, 265] on font "Il tuo progetto è al di sotto del budget ma in ritardo rispetto alla tabella di…" at bounding box center [472, 267] width 462 height 31
click at [230, 239] on input "B. Il tuo progetto è al di sotto del budget ma in ritardo rispetto alla tabella…" at bounding box center [230, 235] width 0 height 10
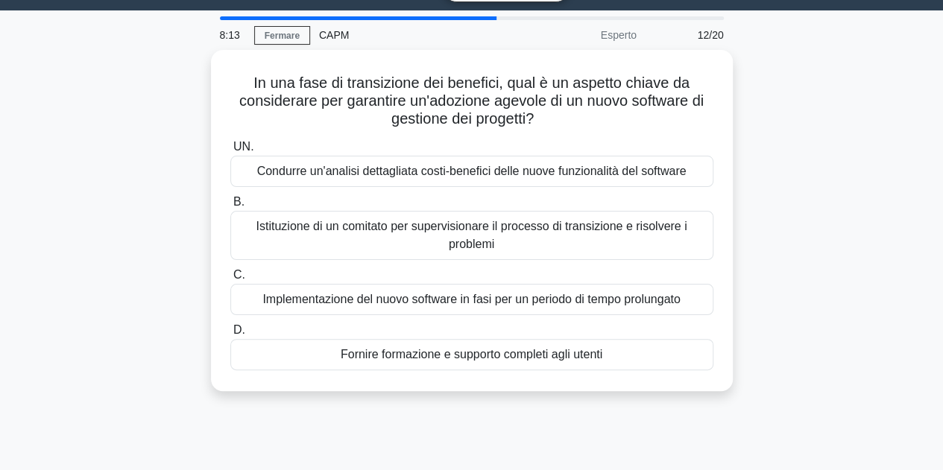
scroll to position [0, 0]
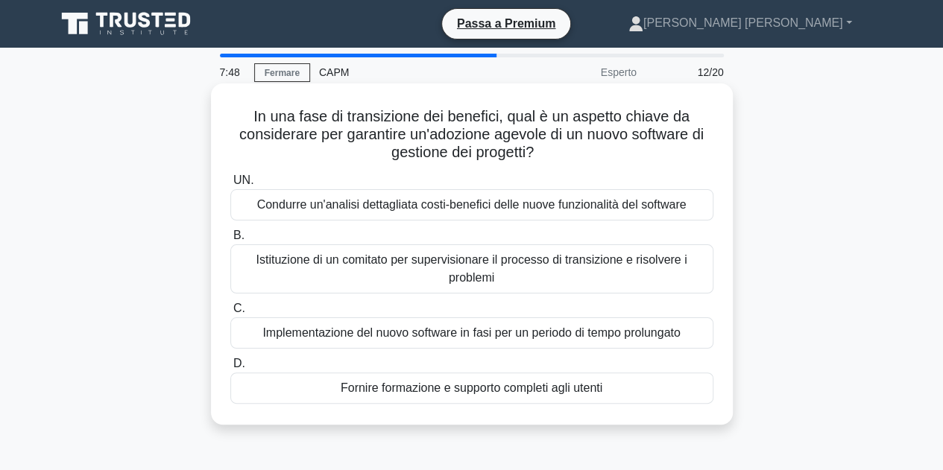
click at [524, 391] on font "Fornire formazione e supporto completi agli utenti" at bounding box center [472, 388] width 262 height 13
click at [230, 369] on input "D. Fornire formazione e supporto completi agli utenti" at bounding box center [230, 364] width 0 height 10
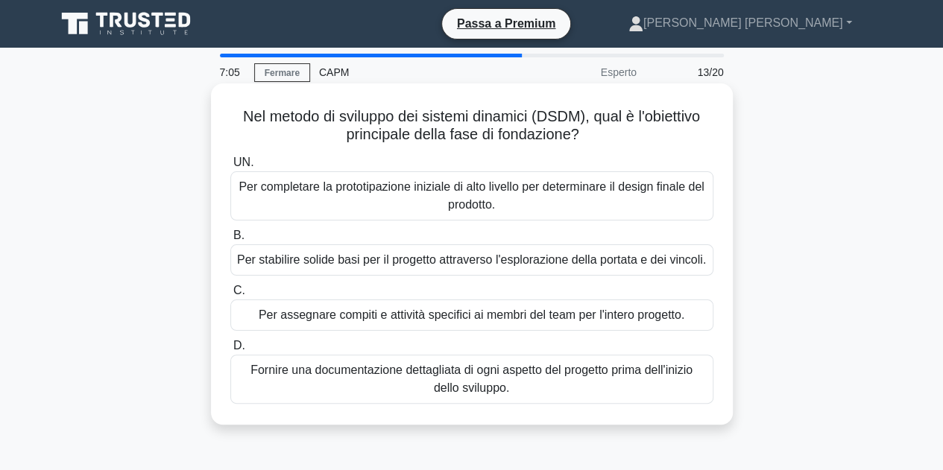
click at [613, 263] on font "Per stabilire solide basi per il progetto attraverso l'esplorazione della porta…" at bounding box center [471, 259] width 469 height 13
click at [230, 241] on input "B. Per stabilire solide basi per il progetto attraverso l'esplorazione della po…" at bounding box center [230, 236] width 0 height 10
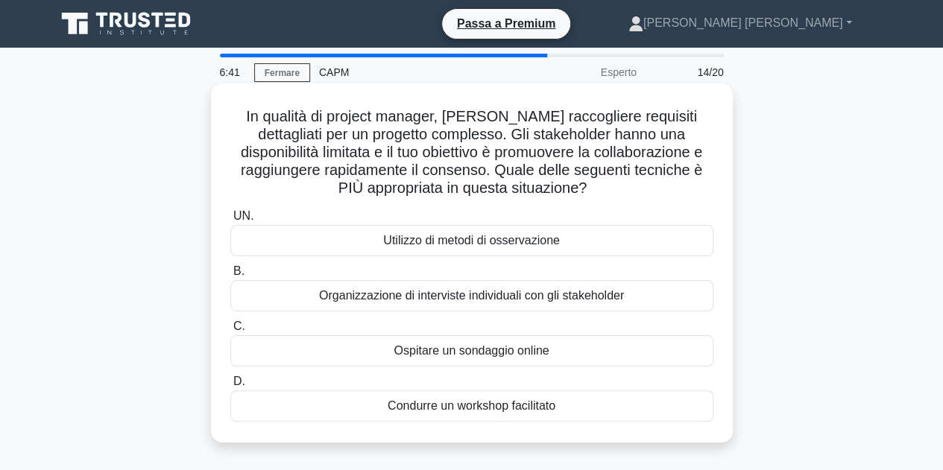
click at [558, 402] on div "Condurre un workshop facilitato" at bounding box center [471, 406] width 483 height 31
click at [230, 387] on input "D. Condurre un workshop facilitato" at bounding box center [230, 382] width 0 height 10
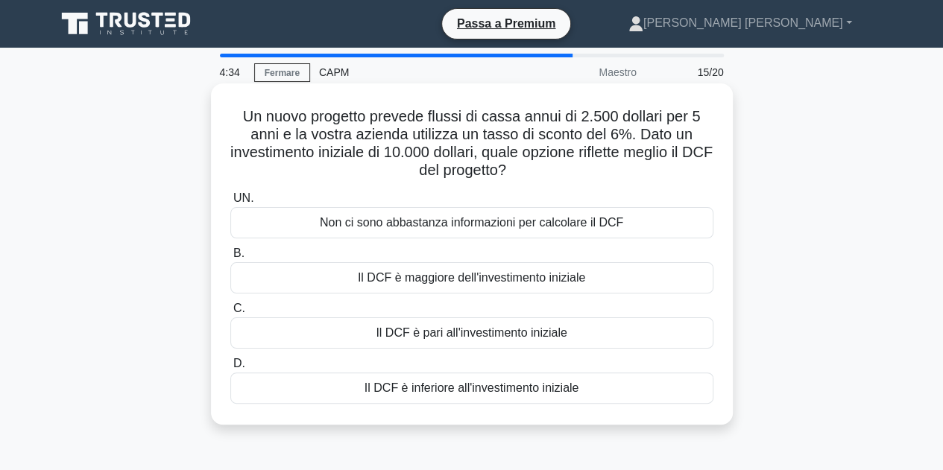
click at [568, 391] on font "Il DCF è inferiore all'investimento iniziale" at bounding box center [471, 388] width 215 height 13
click at [230, 369] on input "D. Il DCF è inferiore all'investimento iniziale" at bounding box center [230, 364] width 0 height 10
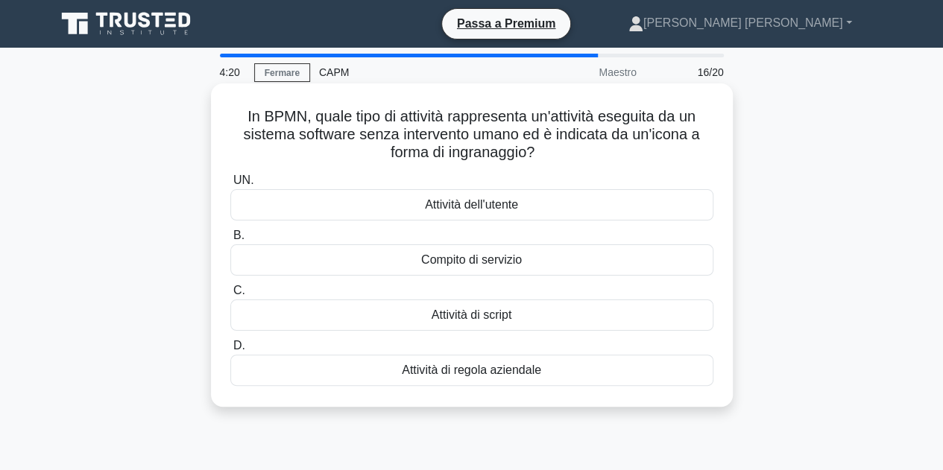
click at [511, 264] on font "Compito di servizio" at bounding box center [471, 259] width 101 height 13
click at [230, 241] on input "B. Compito di servizio" at bounding box center [230, 236] width 0 height 10
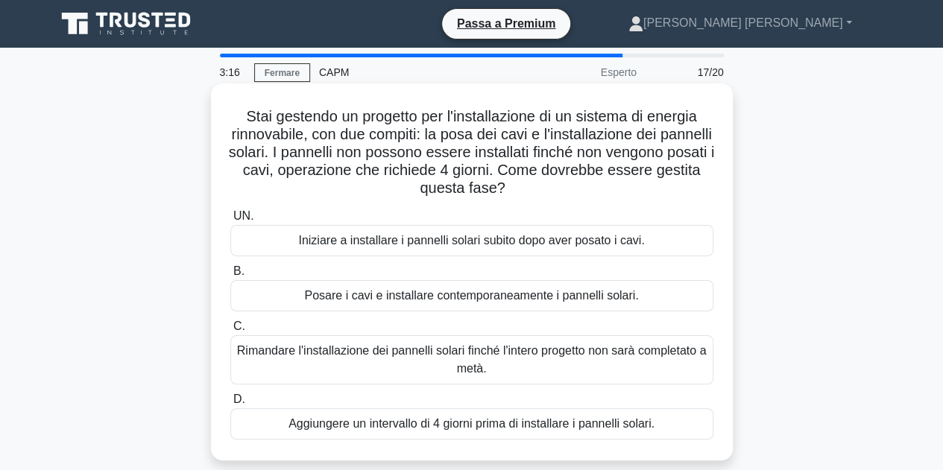
click at [566, 237] on font "Iniziare a installare i pannelli solari subito dopo aver posato i cavi." at bounding box center [471, 240] width 346 height 13
click at [230, 221] on input "UN. Iniziare a installare i pannelli solari subito dopo aver posato i cavi." at bounding box center [230, 217] width 0 height 10
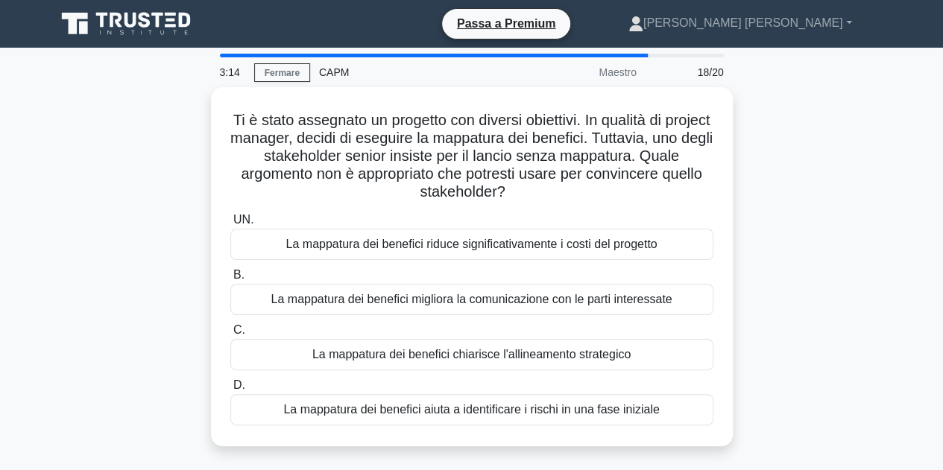
click at [747, 257] on div "Ti è stato assegnato un progetto con diversi obiettivi. In qualità di project m…" at bounding box center [472, 275] width 850 height 377
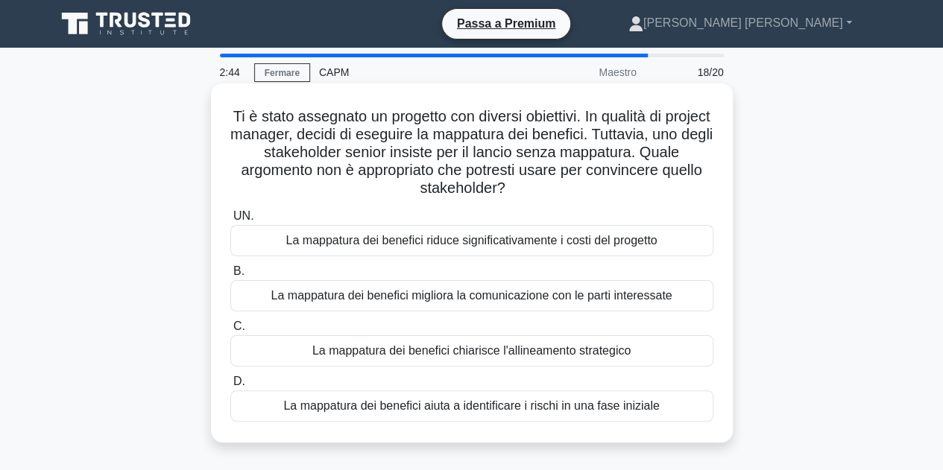
click at [585, 354] on font "La mappatura dei benefici chiarisce l'allineamento strategico" at bounding box center [471, 350] width 318 height 13
click at [230, 332] on input "C. La mappatura dei benefici chiarisce l'allineamento strategico" at bounding box center [230, 327] width 0 height 10
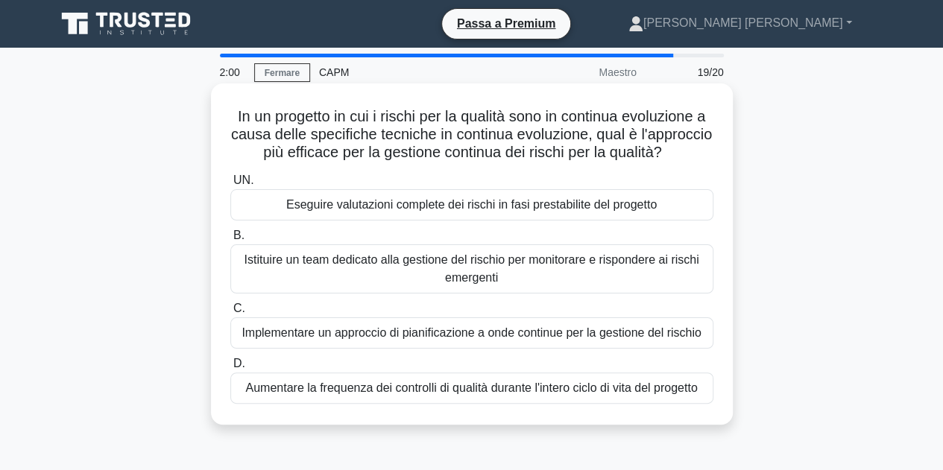
click at [553, 394] on font "Aumentare la frequenza dei controlli di qualità durante l'intero ciclo di vita …" at bounding box center [471, 388] width 452 height 13
click at [230, 369] on input "D. Aumentare la frequenza dei controlli di qualità durante l'intero ciclo di vi…" at bounding box center [230, 364] width 0 height 10
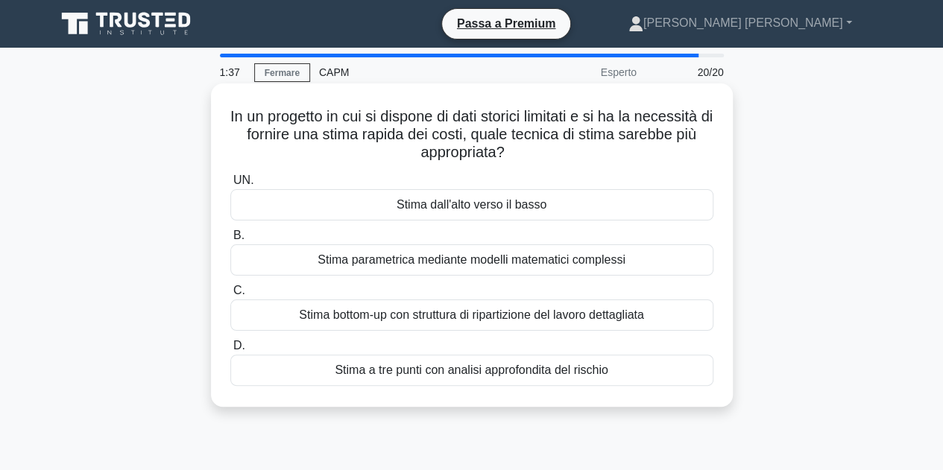
click at [590, 372] on font "Stima a tre punti con analisi approfondita del rischio" at bounding box center [471, 370] width 273 height 13
click at [230, 351] on input "D. Stima a tre punti con analisi approfondita del rischio" at bounding box center [230, 346] width 0 height 10
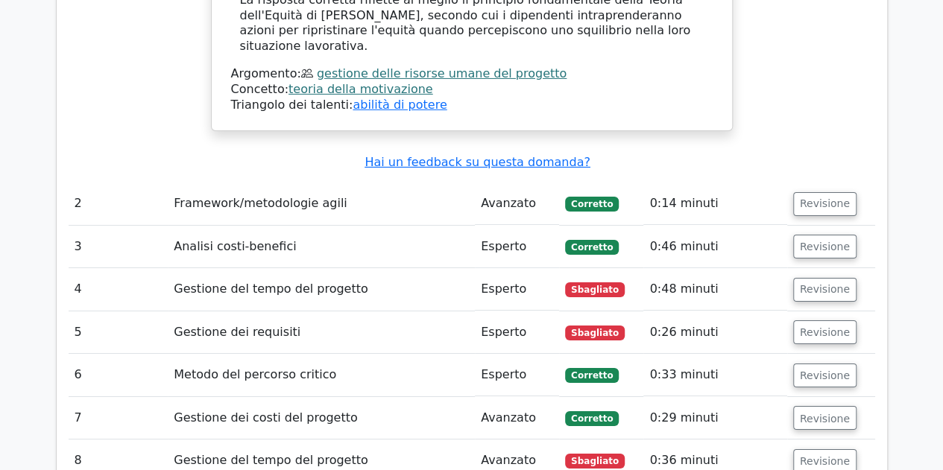
scroll to position [2591, 0]
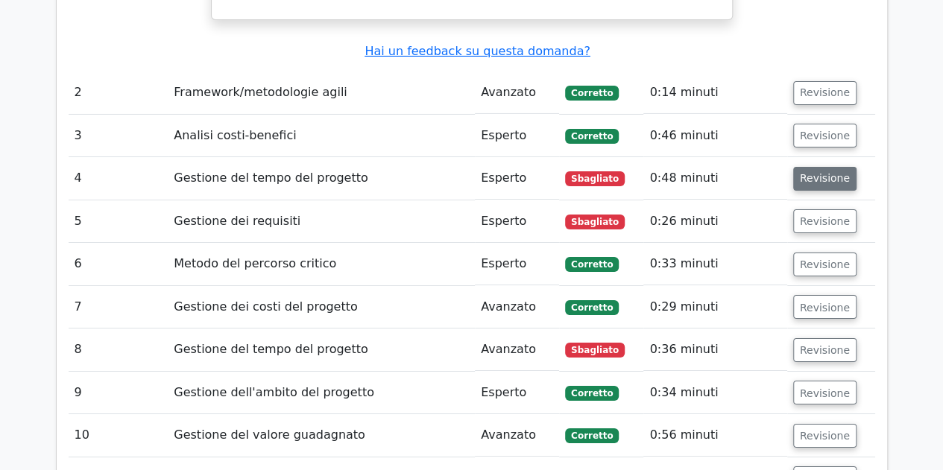
click at [814, 173] on font "Revisione" at bounding box center [825, 179] width 50 height 12
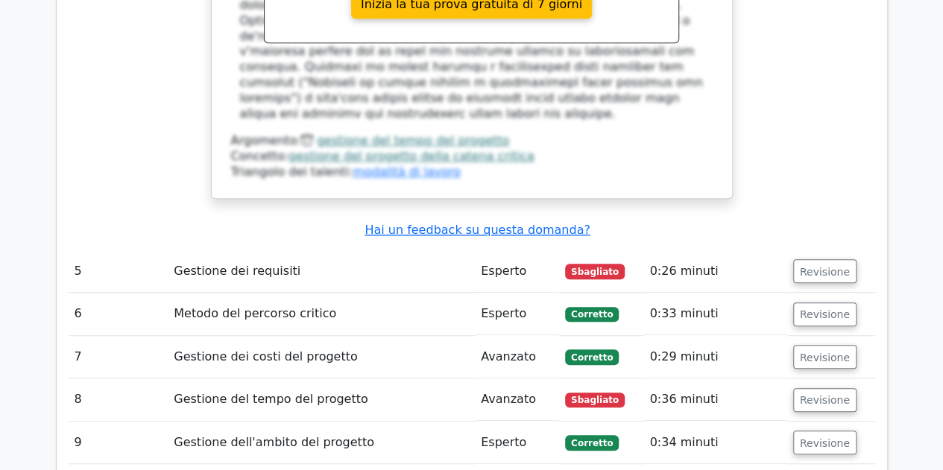
scroll to position [3272, 0]
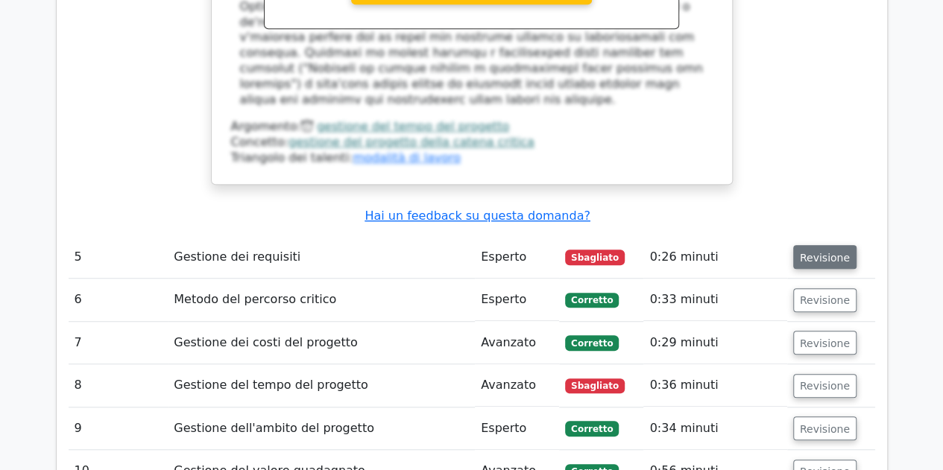
click at [803, 251] on font "Revisione" at bounding box center [825, 257] width 50 height 12
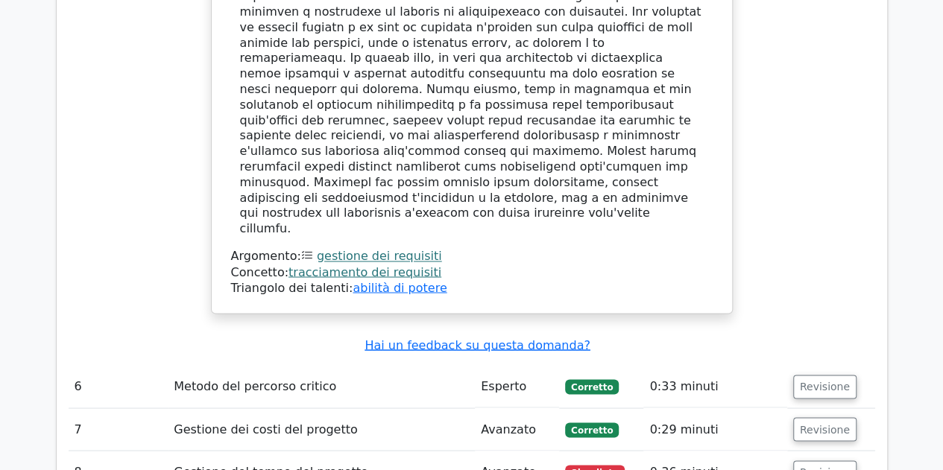
scroll to position [3978, 0]
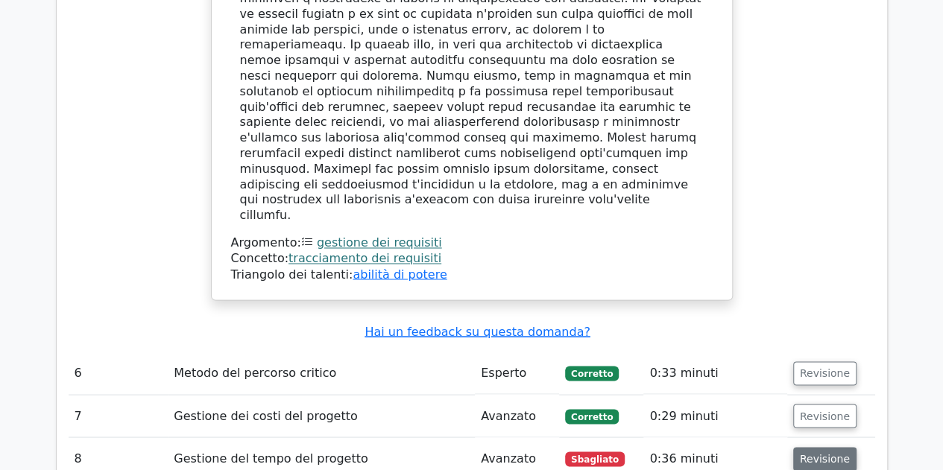
click at [814, 453] on font "Revisione" at bounding box center [825, 459] width 50 height 12
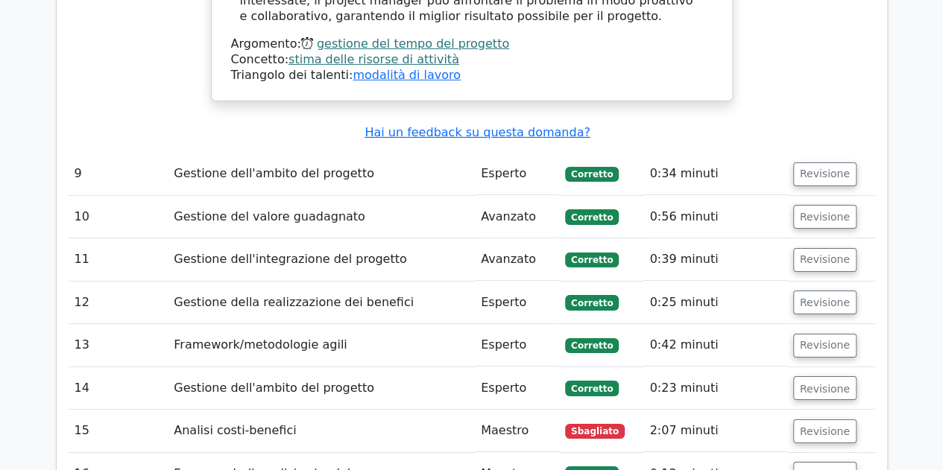
scroll to position [5319, 0]
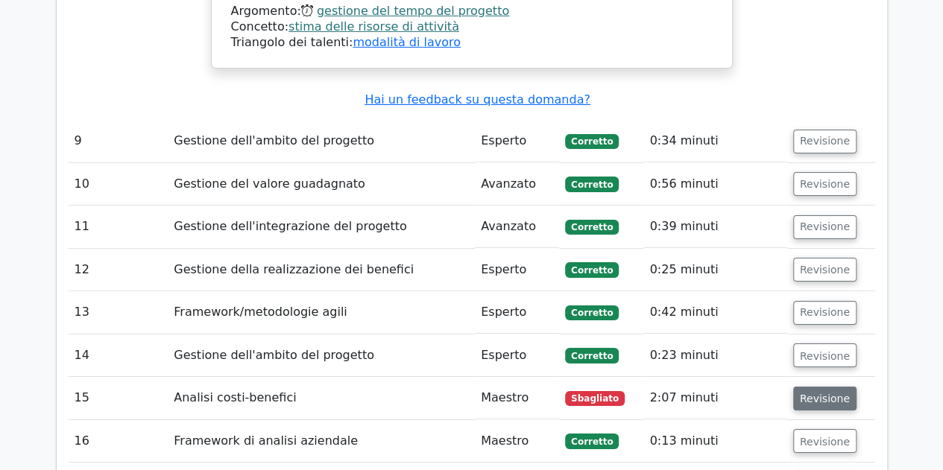
click at [822, 393] on font "Revisione" at bounding box center [825, 399] width 50 height 12
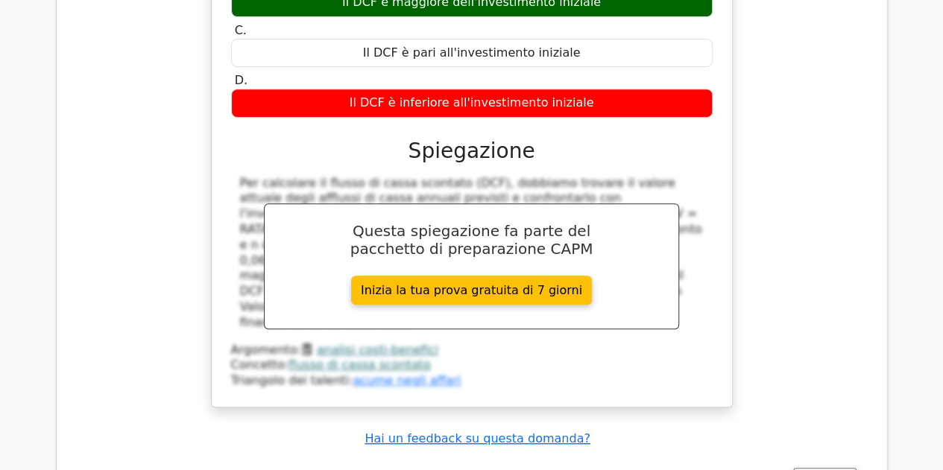
scroll to position [5945, 0]
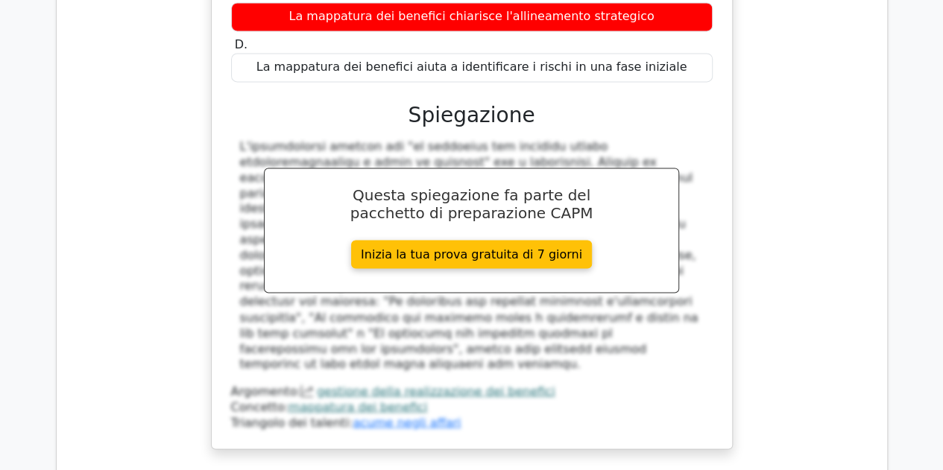
scroll to position [6800, 0]
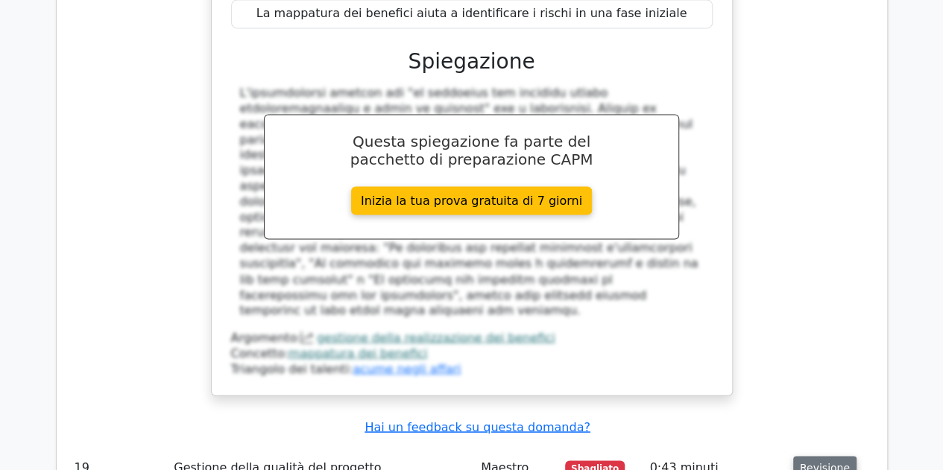
click at [808, 462] on font "Revisione" at bounding box center [825, 468] width 50 height 12
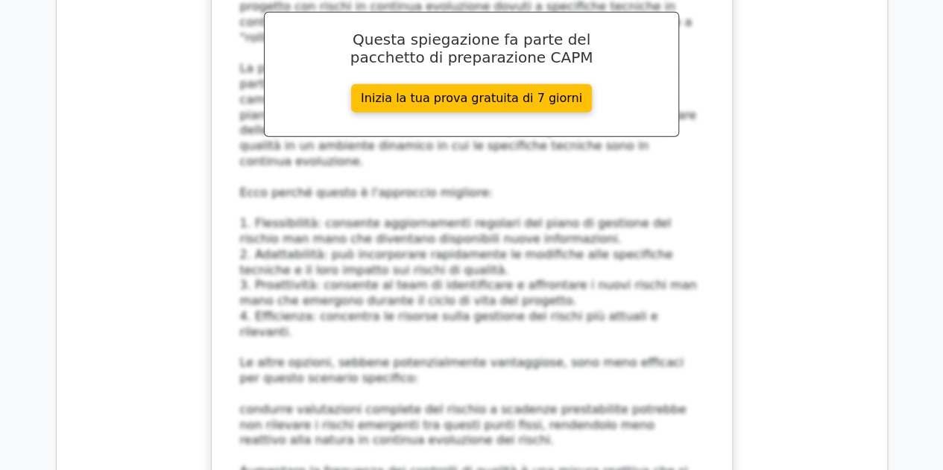
scroll to position [7764, 0]
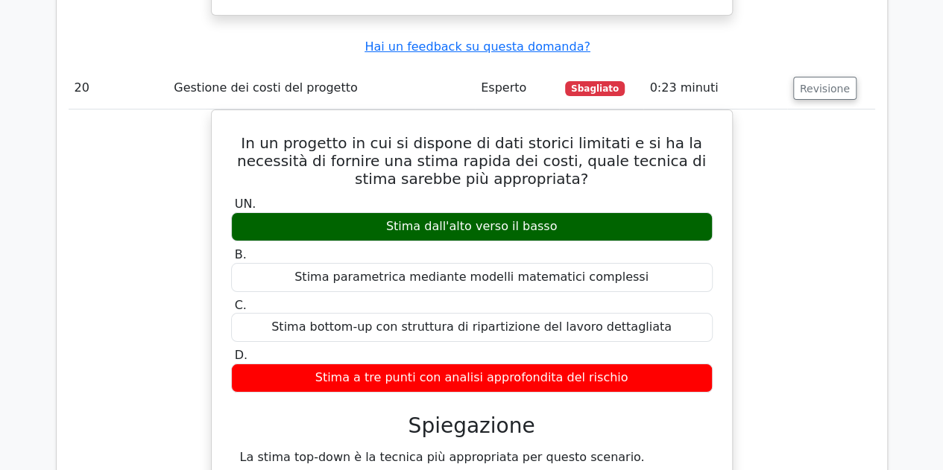
scroll to position [8420, 0]
